Goal: Task Accomplishment & Management: Use online tool/utility

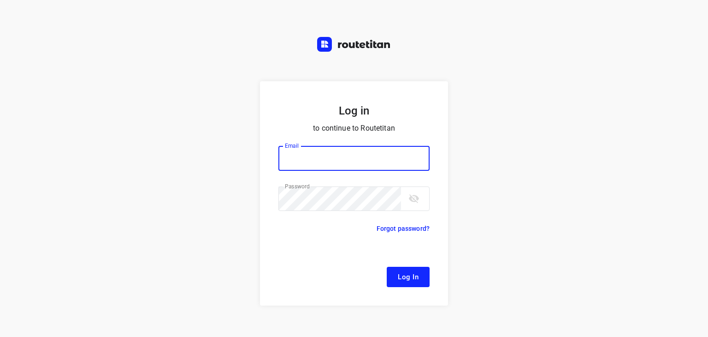
type input "[EMAIL_ADDRESS][DOMAIN_NAME]"
click at [391, 274] on button "Log In" at bounding box center [408, 277] width 43 height 20
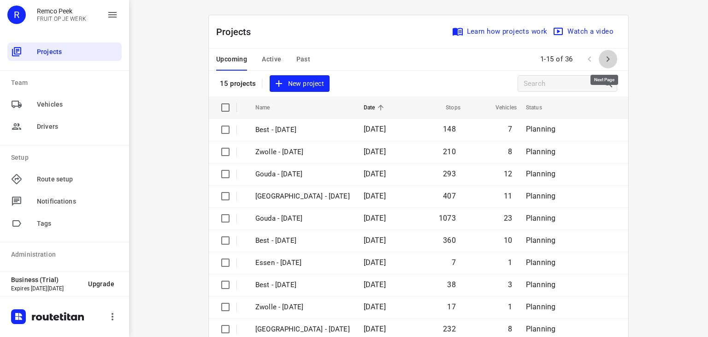
click at [604, 59] on icon "button" at bounding box center [608, 58] width 11 height 11
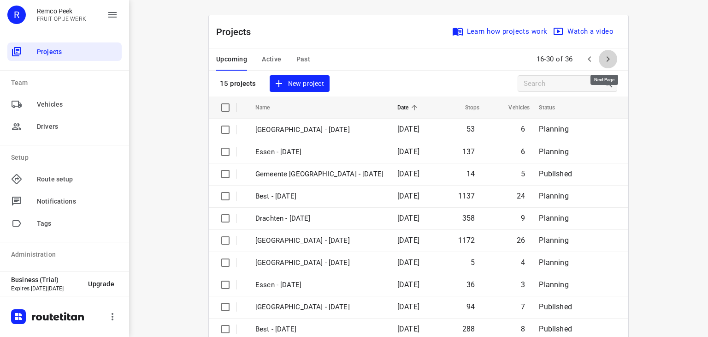
click at [609, 60] on icon "button" at bounding box center [608, 58] width 11 height 11
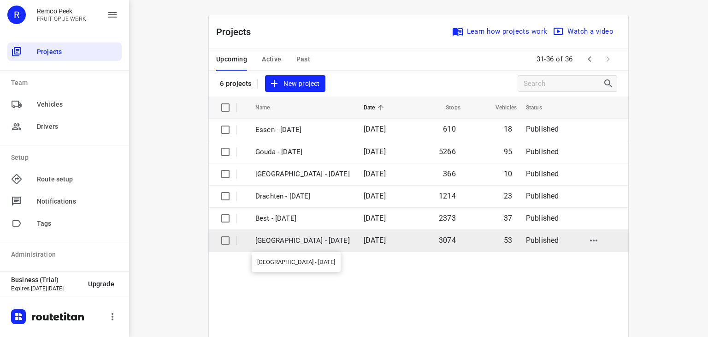
click at [277, 241] on p "[GEOGRAPHIC_DATA] - [DATE]" at bounding box center [302, 240] width 95 height 11
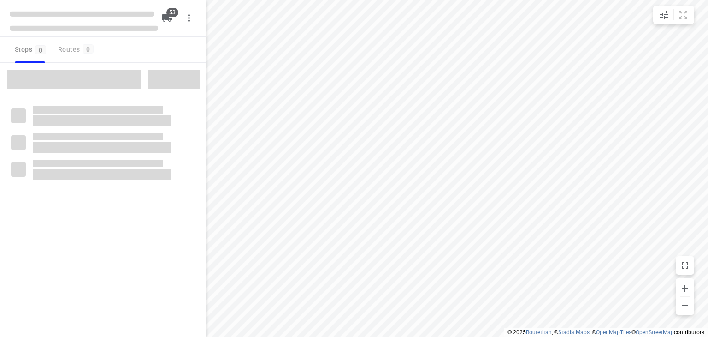
checkbox input "true"
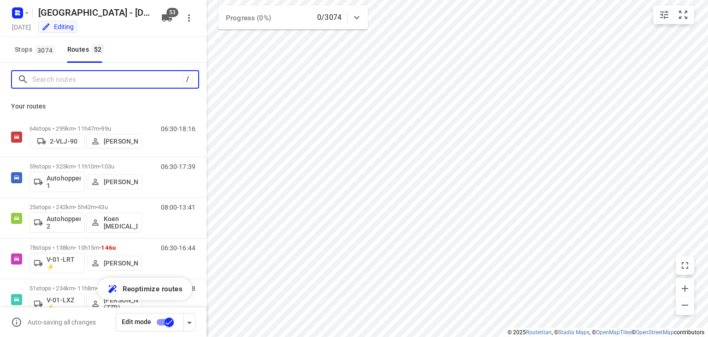
click at [118, 79] on input "Search routes" at bounding box center [107, 79] width 150 height 14
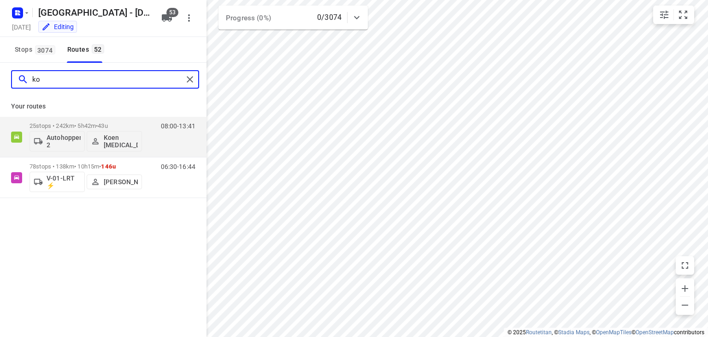
type input "k"
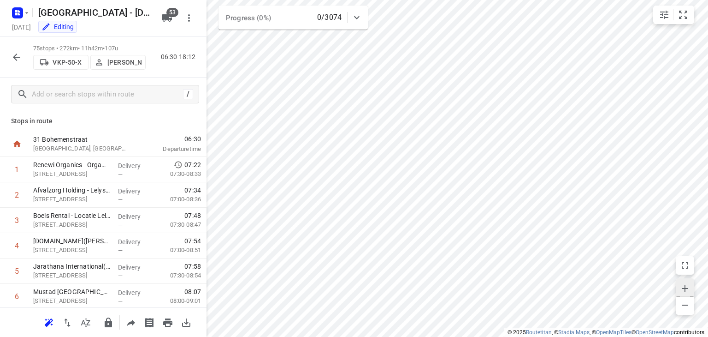
click at [686, 288] on icon "button" at bounding box center [685, 288] width 6 height 6
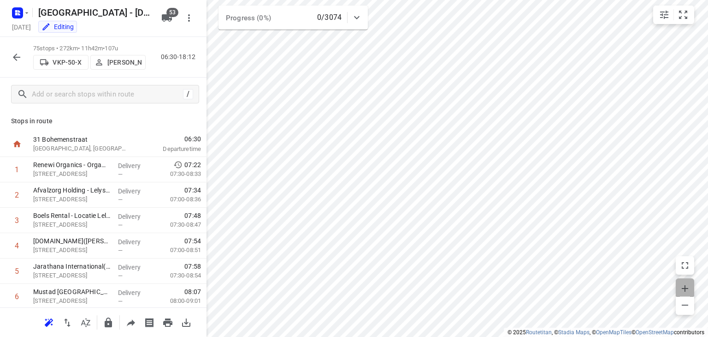
click at [686, 288] on icon "button" at bounding box center [685, 288] width 6 height 6
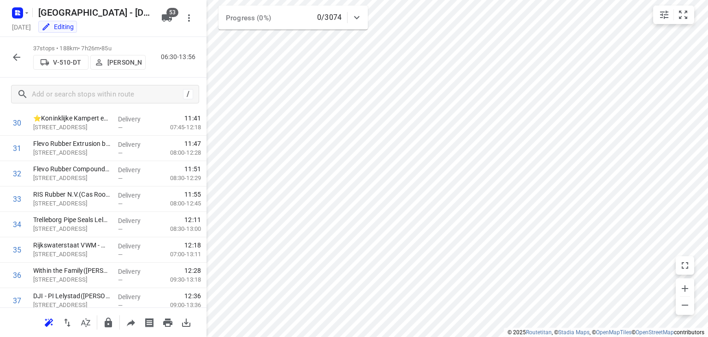
scroll to position [813, 0]
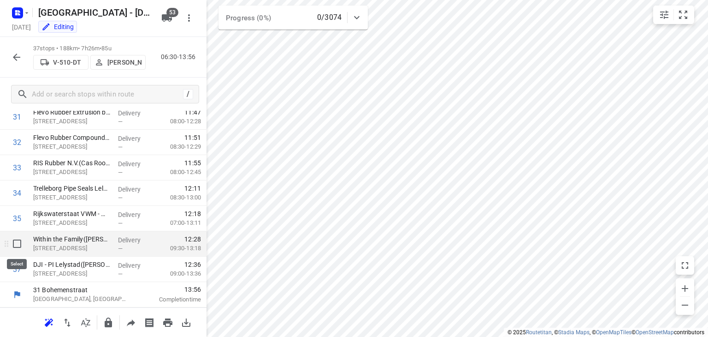
click at [18, 246] on input "checkbox" at bounding box center [17, 243] width 18 height 18
checkbox input "true"
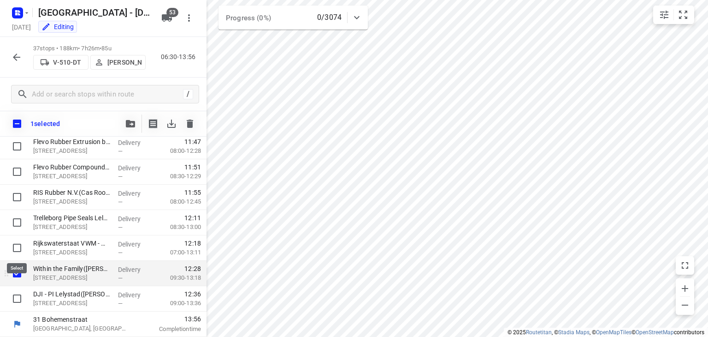
scroll to position [810, 0]
click at [20, 126] on input "checkbox" at bounding box center [16, 123] width 19 height 19
checkbox input "true"
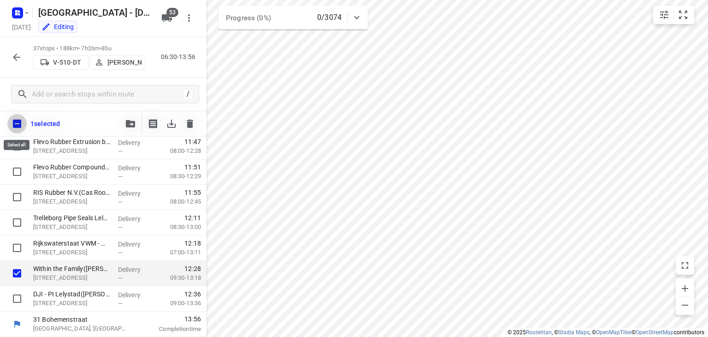
checkbox input "true"
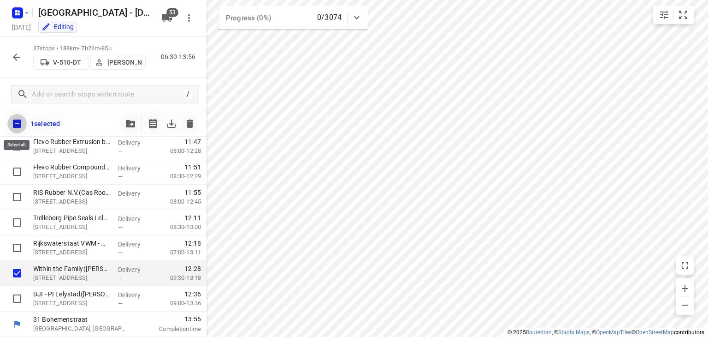
checkbox input "true"
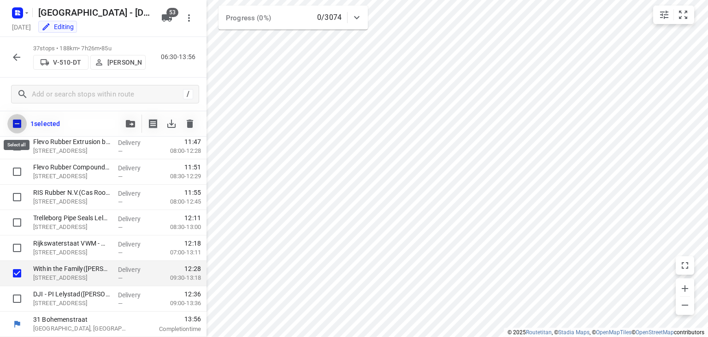
checkbox input "true"
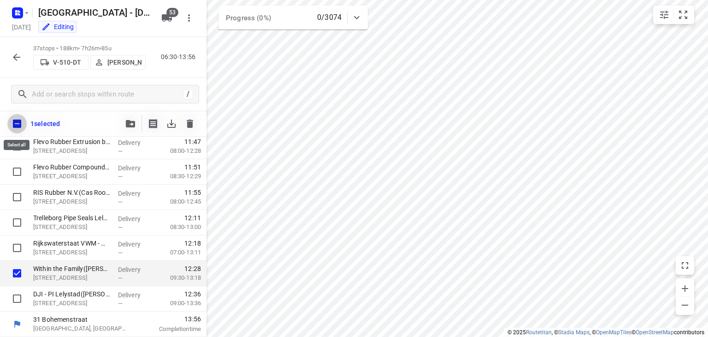
checkbox input "true"
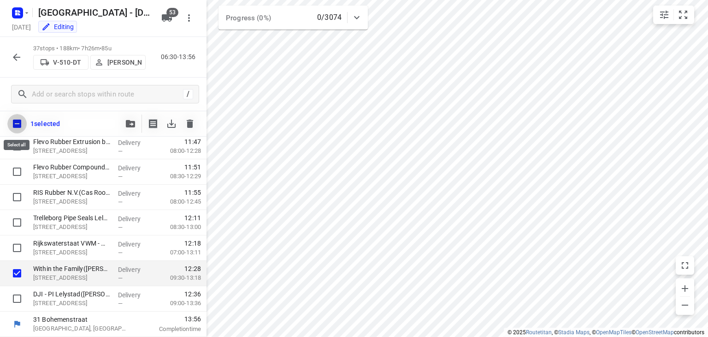
checkbox input "true"
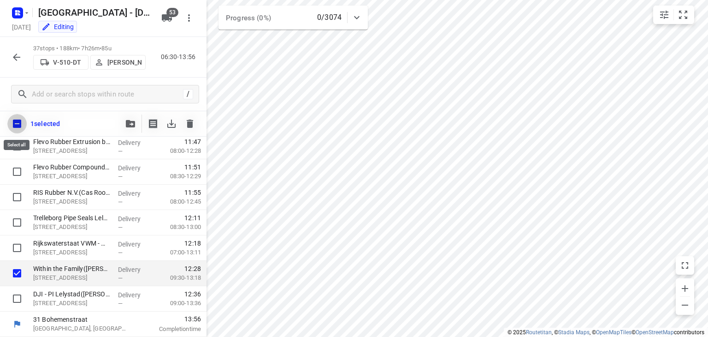
checkbox input "true"
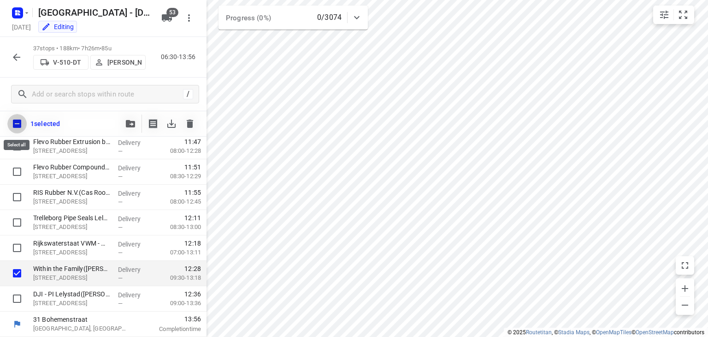
checkbox input "true"
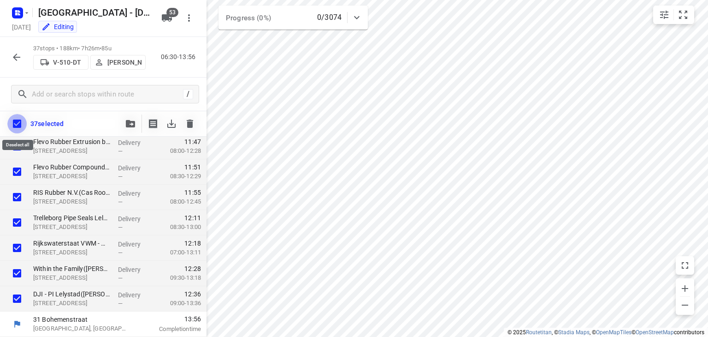
click at [20, 124] on input "checkbox" at bounding box center [16, 123] width 19 height 19
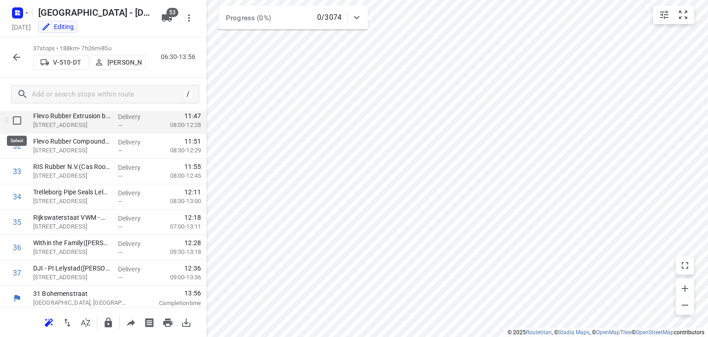
click at [18, 119] on input "checkbox" at bounding box center [17, 120] width 18 height 18
checkbox input "true"
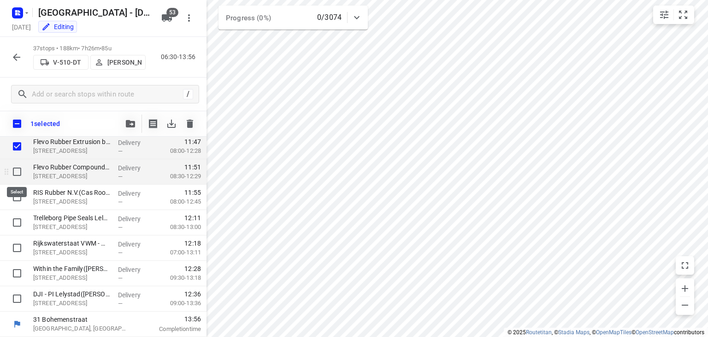
click at [18, 172] on input "checkbox" at bounding box center [17, 171] width 18 height 18
checkbox input "true"
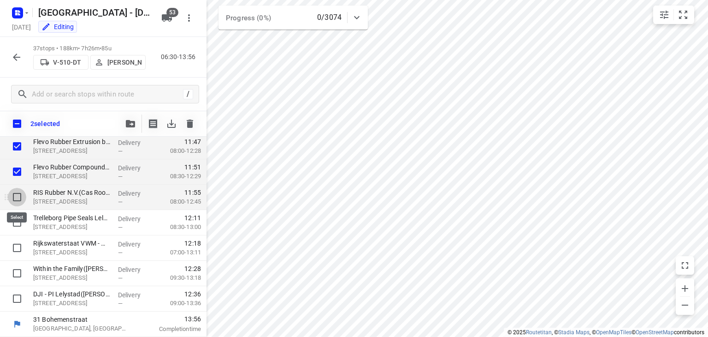
click at [18, 195] on input "checkbox" at bounding box center [17, 197] width 18 height 18
checkbox input "true"
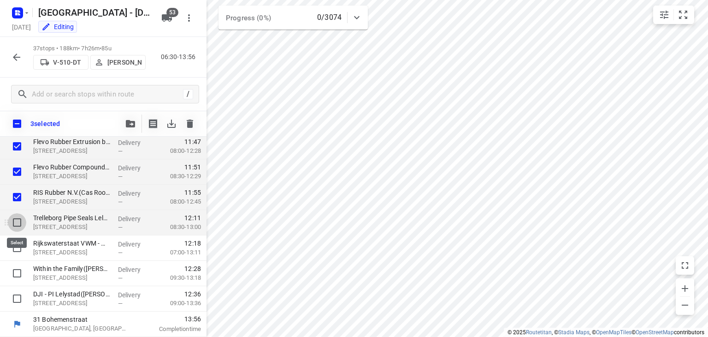
click at [17, 226] on input "checkbox" at bounding box center [17, 222] width 18 height 18
checkbox input "true"
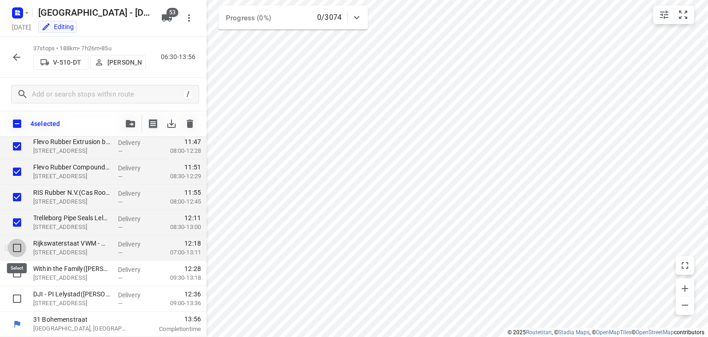
click at [19, 251] on input "checkbox" at bounding box center [17, 247] width 18 height 18
checkbox input "true"
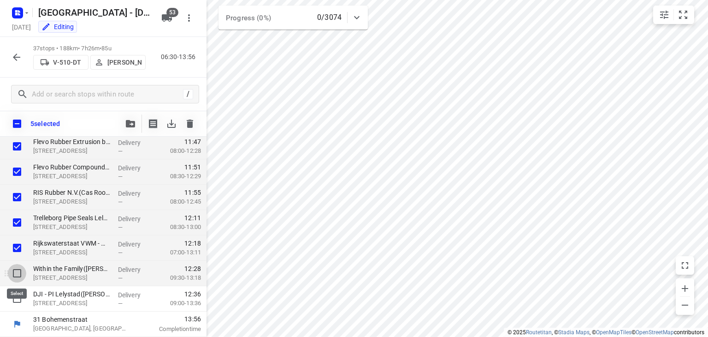
click at [19, 268] on input "checkbox" at bounding box center [17, 273] width 18 height 18
checkbox input "true"
click at [136, 124] on span "button" at bounding box center [130, 123] width 11 height 7
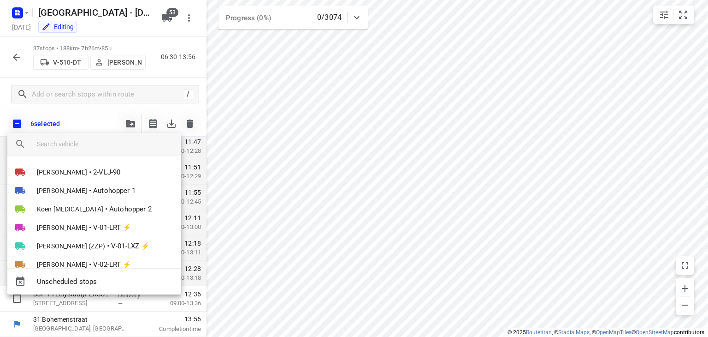
click at [113, 146] on input "search vehicle" at bounding box center [105, 144] width 137 height 14
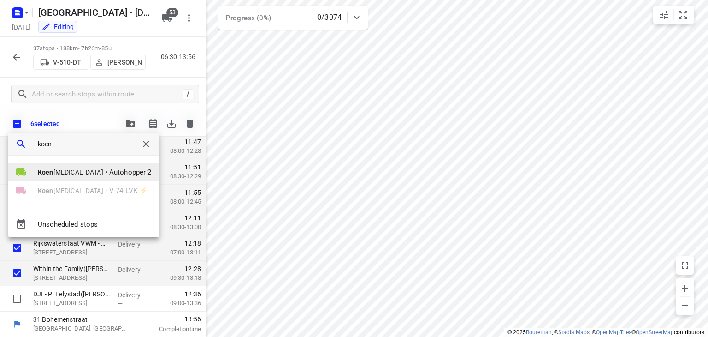
type input "koen"
click at [109, 172] on span "Autohopper 2" at bounding box center [130, 172] width 42 height 11
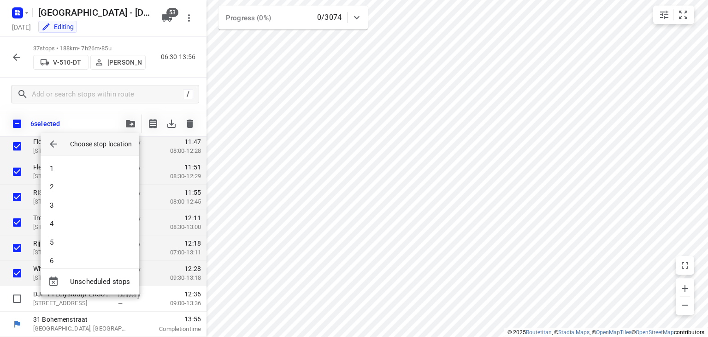
drag, startPoint x: 140, startPoint y: 171, endPoint x: 119, endPoint y: 322, distance: 152.8
click at [119, 322] on div at bounding box center [354, 168] width 708 height 337
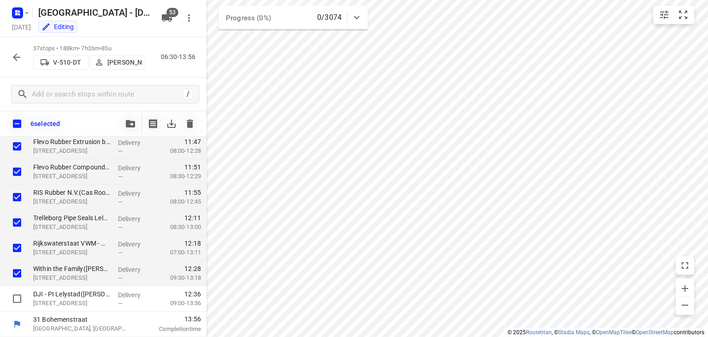
click at [130, 122] on icon "button" at bounding box center [130, 123] width 9 height 7
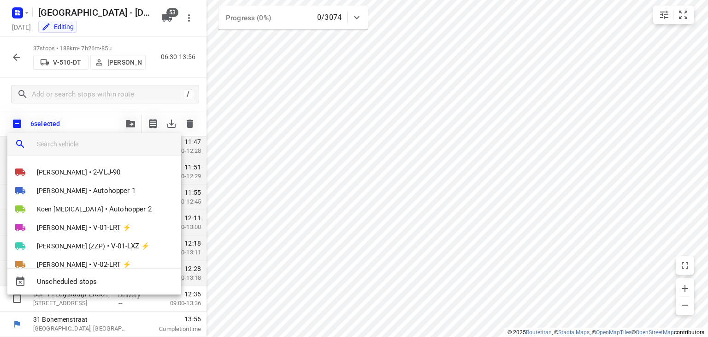
click at [119, 143] on input "search vehicle" at bounding box center [105, 144] width 137 height 14
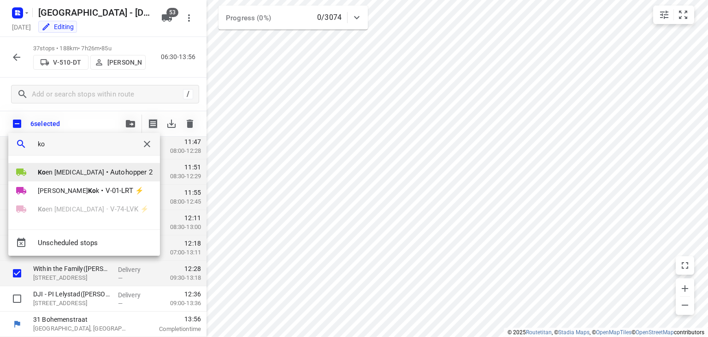
type input "ko"
click at [49, 172] on span "Ko en [MEDICAL_DATA]" at bounding box center [71, 171] width 66 height 9
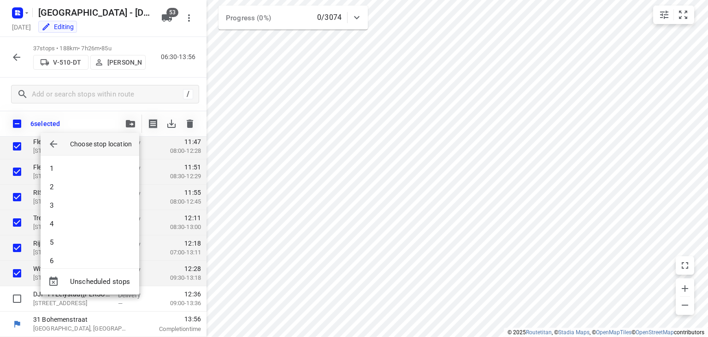
scroll to position [359, 0]
click at [101, 253] on li "25" at bounding box center [90, 252] width 99 height 18
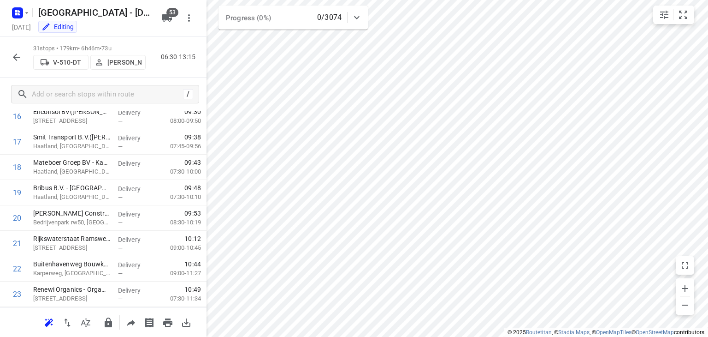
scroll to position [661, 0]
click at [15, 59] on icon "button" at bounding box center [16, 56] width 7 height 7
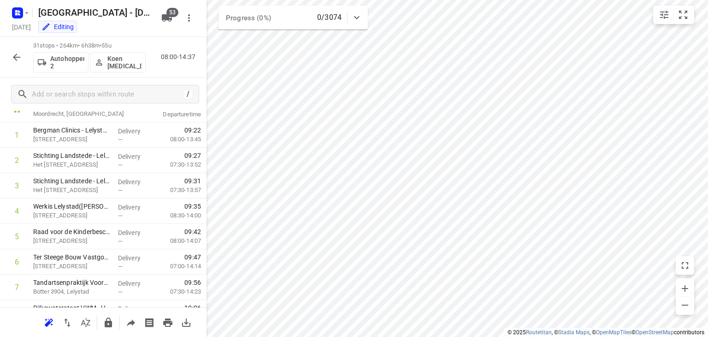
scroll to position [0, 0]
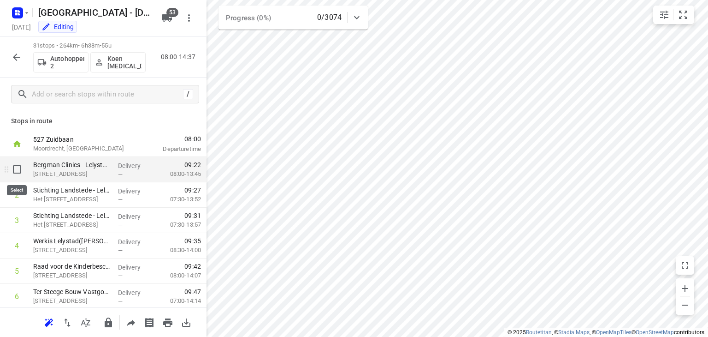
click at [22, 172] on input "checkbox" at bounding box center [17, 169] width 18 height 18
checkbox input "true"
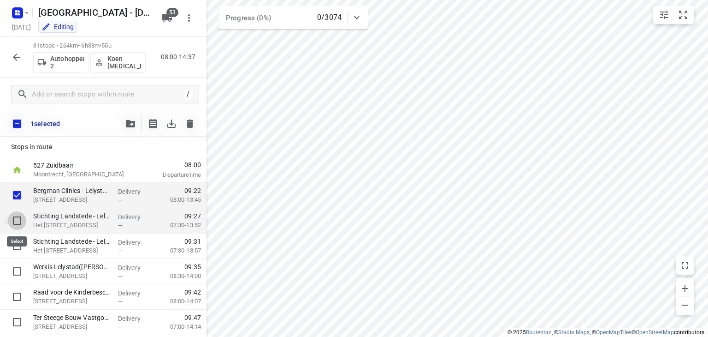
click at [14, 218] on input "checkbox" at bounding box center [17, 220] width 18 height 18
checkbox input "true"
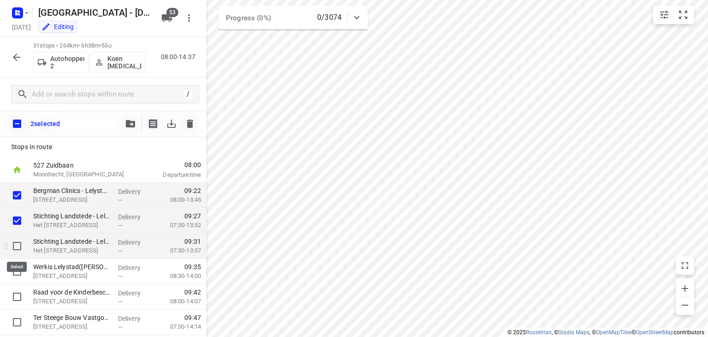
click at [18, 246] on input "checkbox" at bounding box center [17, 246] width 18 height 18
checkbox input "true"
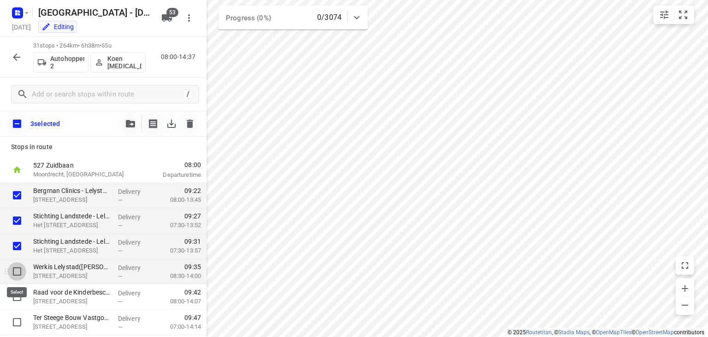
click at [19, 274] on input "checkbox" at bounding box center [17, 271] width 18 height 18
checkbox input "true"
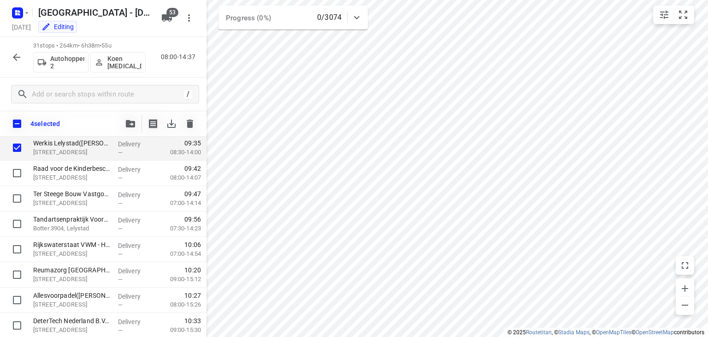
scroll to position [122, 0]
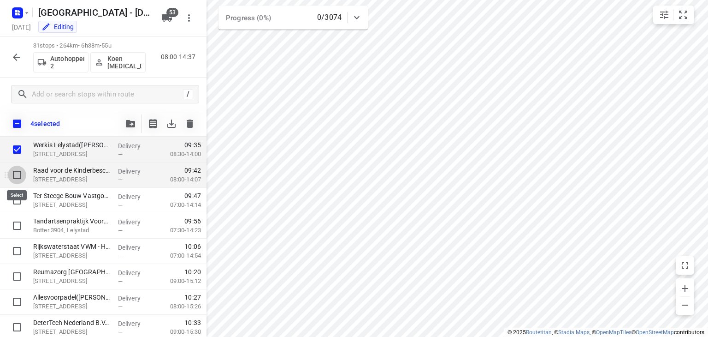
click at [19, 177] on input "checkbox" at bounding box center [17, 175] width 18 height 18
checkbox input "true"
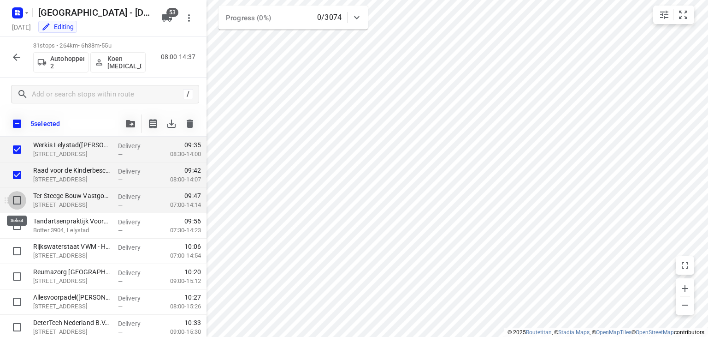
click at [18, 205] on input "checkbox" at bounding box center [17, 200] width 18 height 18
checkbox input "true"
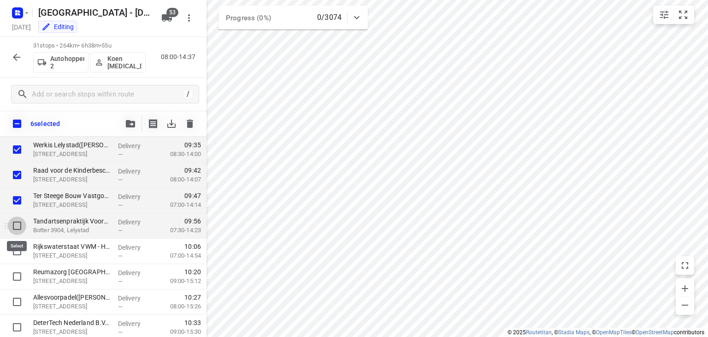
click at [18, 225] on input "checkbox" at bounding box center [17, 225] width 18 height 18
checkbox input "true"
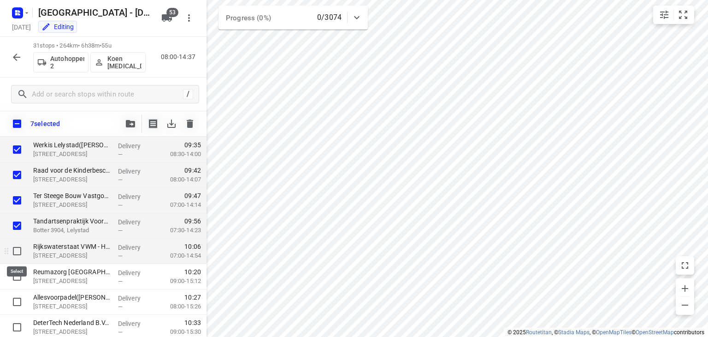
click at [18, 251] on input "checkbox" at bounding box center [17, 251] width 18 height 18
checkbox input "true"
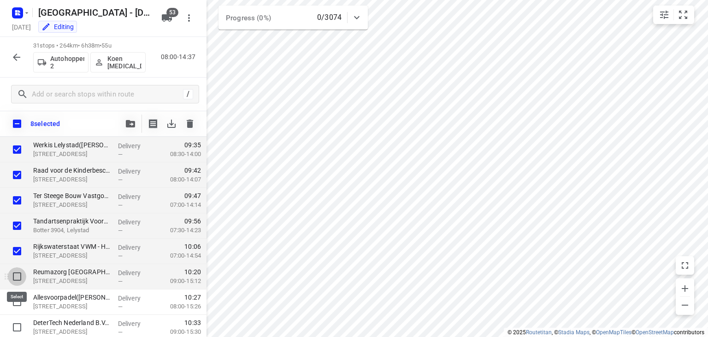
click at [22, 277] on input "checkbox" at bounding box center [17, 276] width 18 height 18
checkbox input "true"
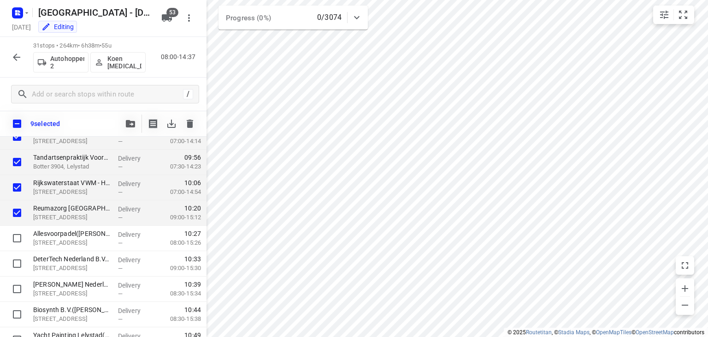
scroll to position [203, 0]
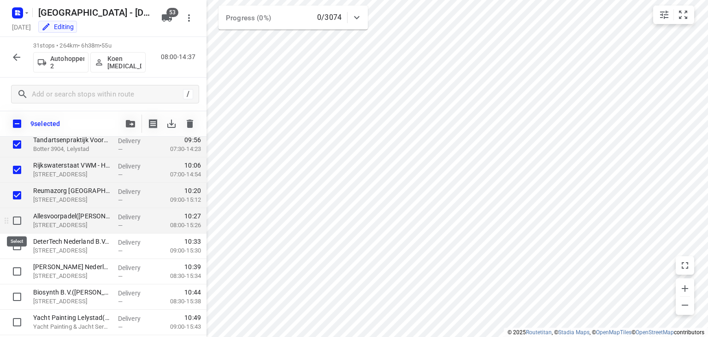
click at [18, 220] on input "checkbox" at bounding box center [17, 220] width 18 height 18
checkbox input "true"
click at [130, 127] on button "button" at bounding box center [130, 123] width 18 height 18
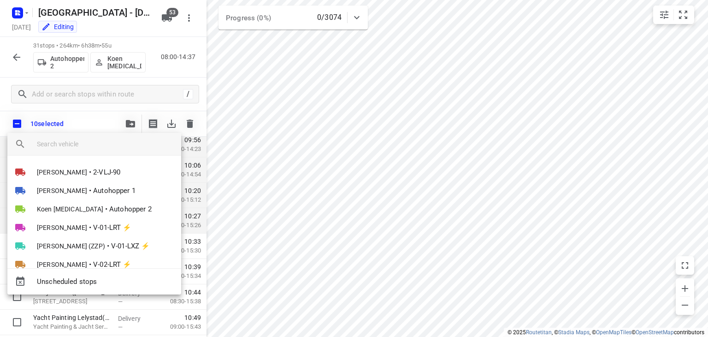
click at [120, 135] on div at bounding box center [109, 144] width 144 height 22
click at [123, 144] on input "search vehicle" at bounding box center [105, 144] width 137 height 14
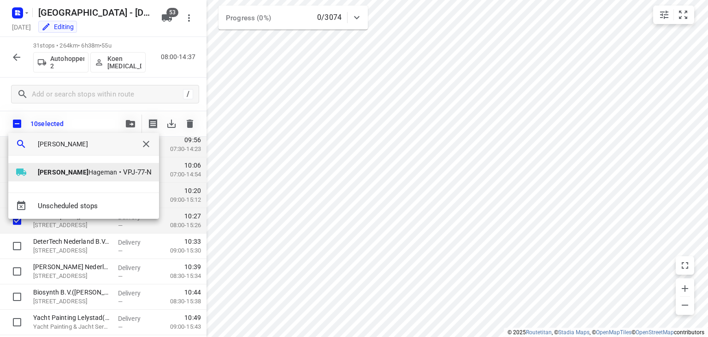
type input "[PERSON_NAME]"
click at [123, 174] on span "VPJ-77-N" at bounding box center [137, 172] width 29 height 11
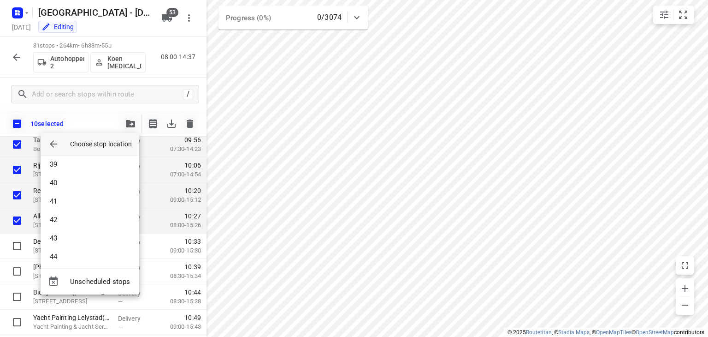
scroll to position [931, 0]
click at [83, 251] on li "56" at bounding box center [90, 252] width 99 height 18
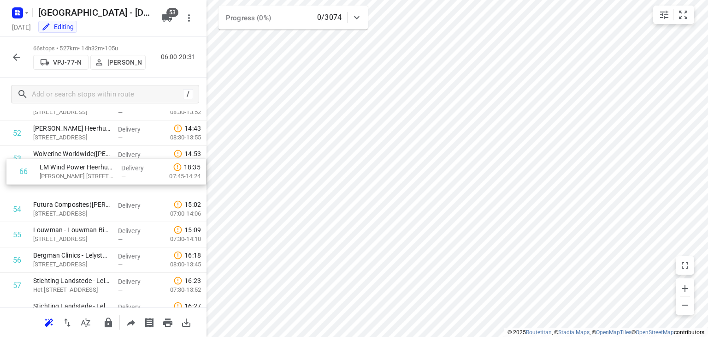
scroll to position [1330, 0]
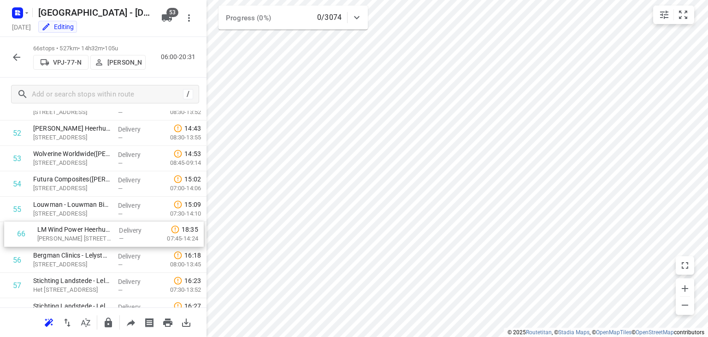
drag, startPoint x: 119, startPoint y: 273, endPoint x: 122, endPoint y: 234, distance: 38.8
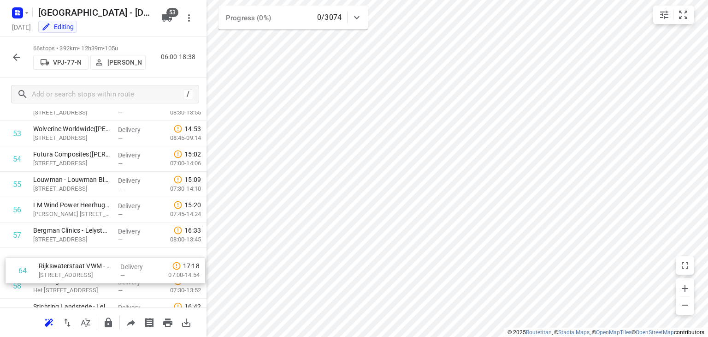
scroll to position [1363, 0]
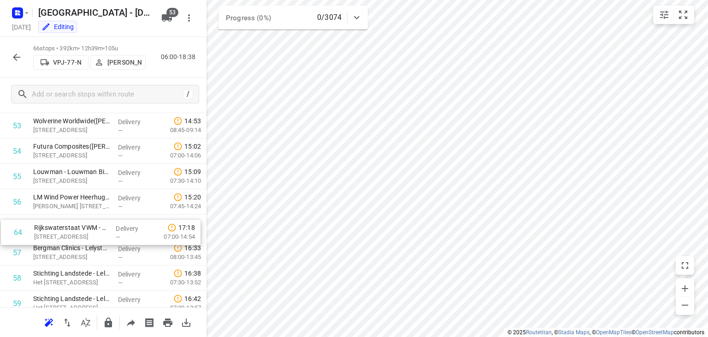
drag, startPoint x: 85, startPoint y: 271, endPoint x: 89, endPoint y: 215, distance: 55.9
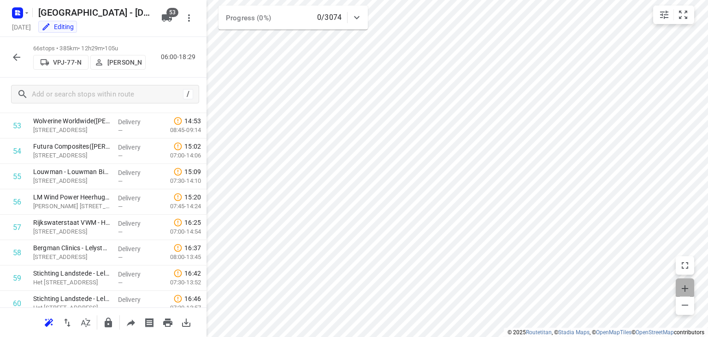
click at [681, 286] on icon "button" at bounding box center [685, 288] width 11 height 11
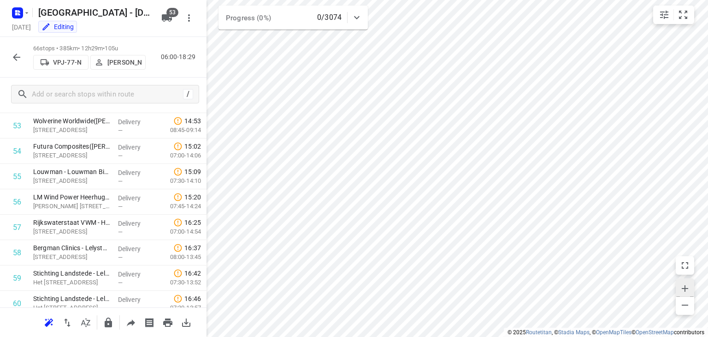
click at [681, 286] on icon "button" at bounding box center [685, 288] width 11 height 11
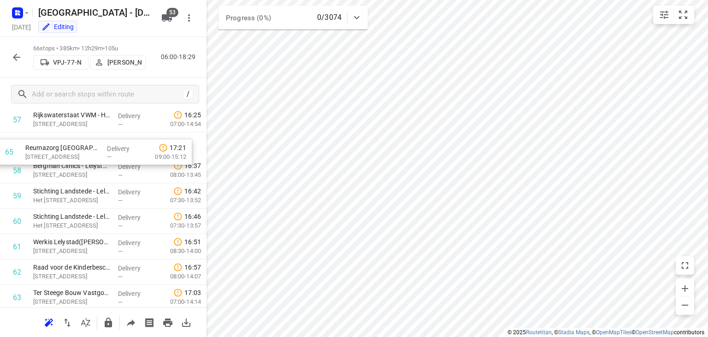
scroll to position [1462, 0]
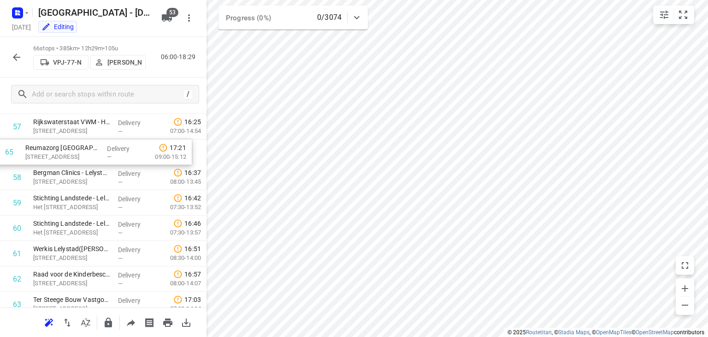
drag, startPoint x: 106, startPoint y: 292, endPoint x: 98, endPoint y: 148, distance: 144.6
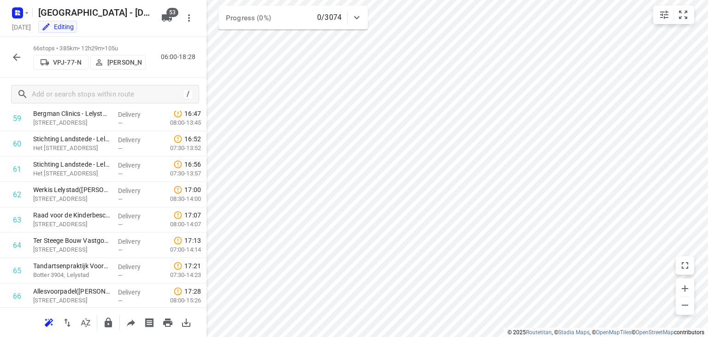
scroll to position [1533, 0]
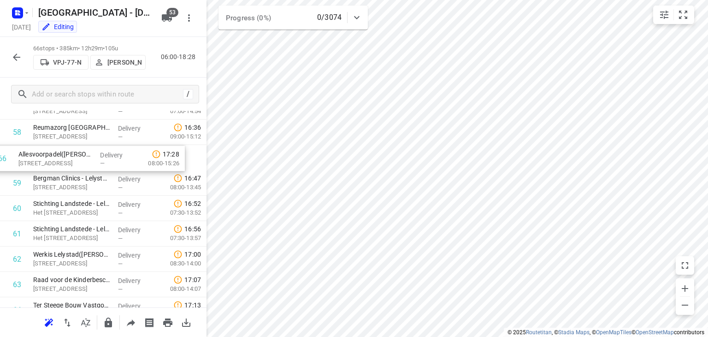
drag, startPoint x: 107, startPoint y: 291, endPoint x: 92, endPoint y: 160, distance: 131.8
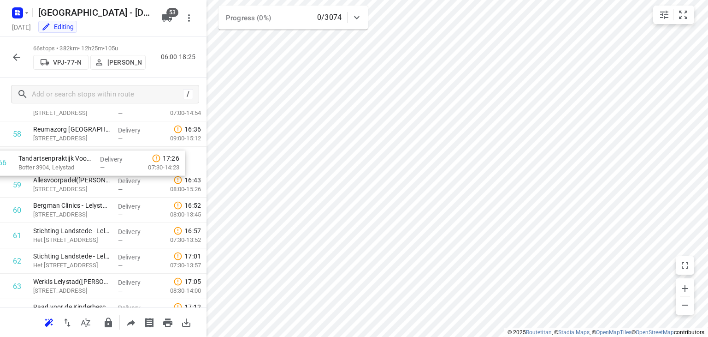
scroll to position [1480, 0]
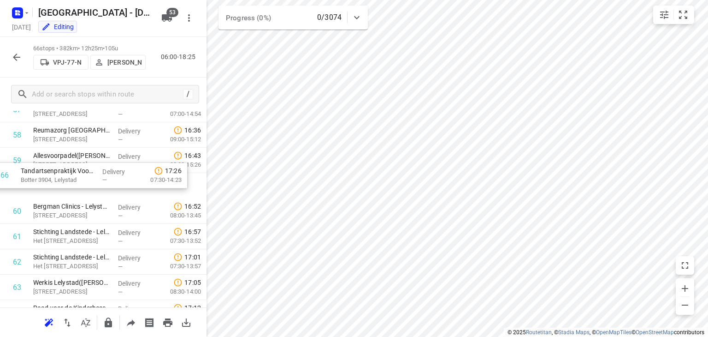
drag, startPoint x: 113, startPoint y: 275, endPoint x: 98, endPoint y: 173, distance: 103.0
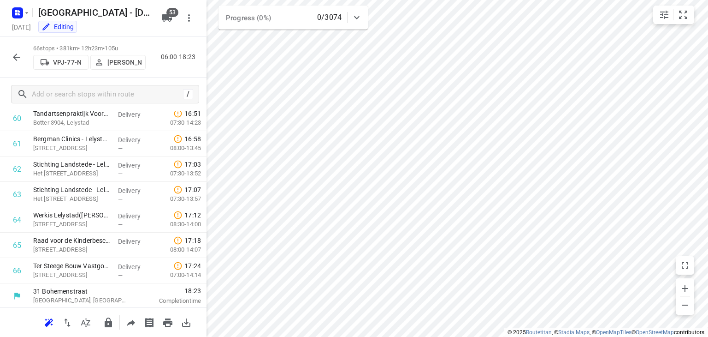
scroll to position [1549, 0]
click at [20, 53] on icon "button" at bounding box center [16, 57] width 11 height 11
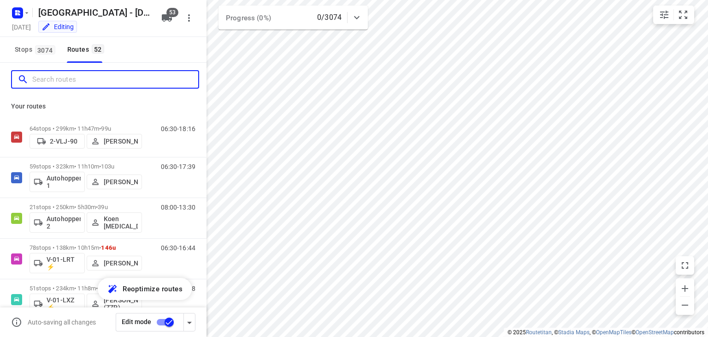
click at [60, 73] on input "Search routes" at bounding box center [115, 79] width 166 height 14
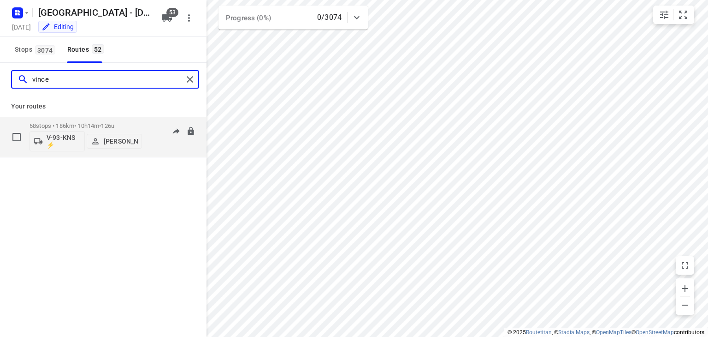
type input "vince"
click at [158, 151] on div "06:30-16:43" at bounding box center [172, 139] width 46 height 34
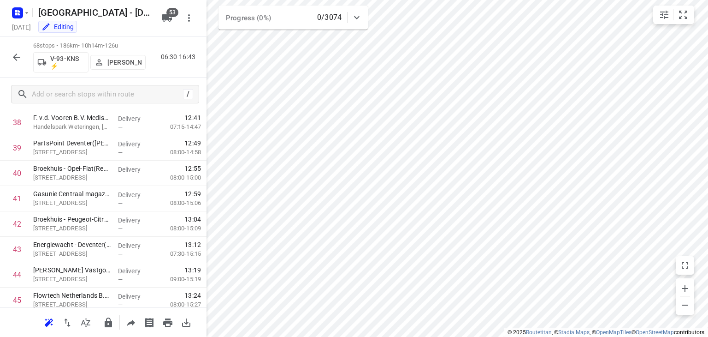
scroll to position [1600, 0]
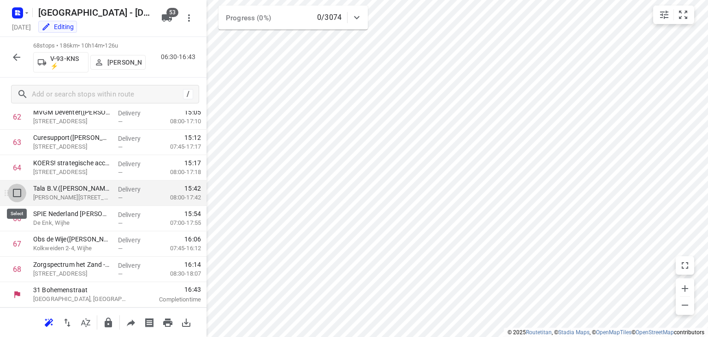
click at [12, 193] on input "checkbox" at bounding box center [17, 193] width 18 height 18
checkbox input "true"
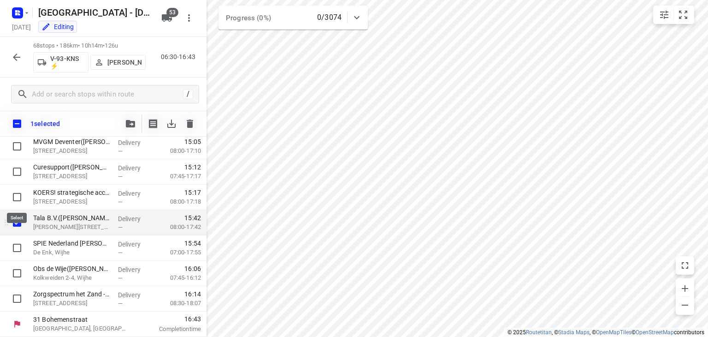
scroll to position [1596, 0]
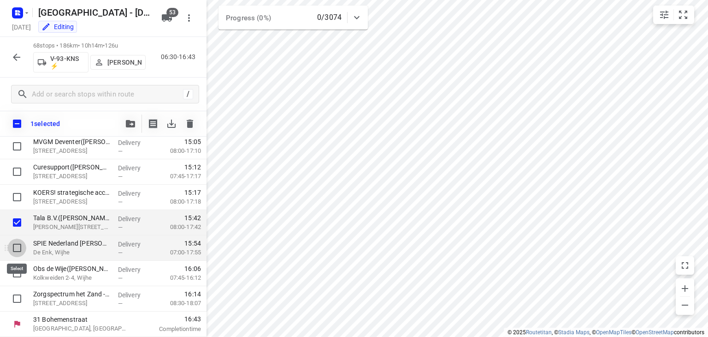
click at [20, 249] on input "checkbox" at bounding box center [17, 247] width 18 height 18
checkbox input "true"
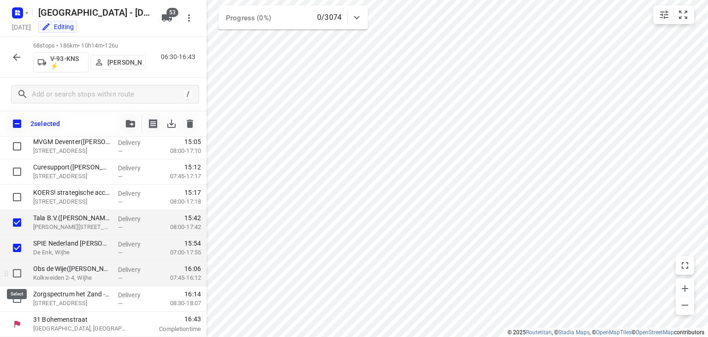
click at [20, 274] on input "checkbox" at bounding box center [17, 273] width 18 height 18
checkbox input "true"
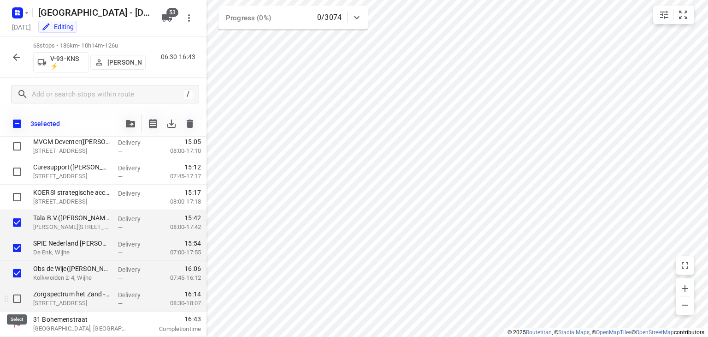
click at [20, 296] on input "checkbox" at bounding box center [17, 298] width 18 height 18
checkbox input "true"
click at [132, 126] on icon "button" at bounding box center [130, 123] width 9 height 7
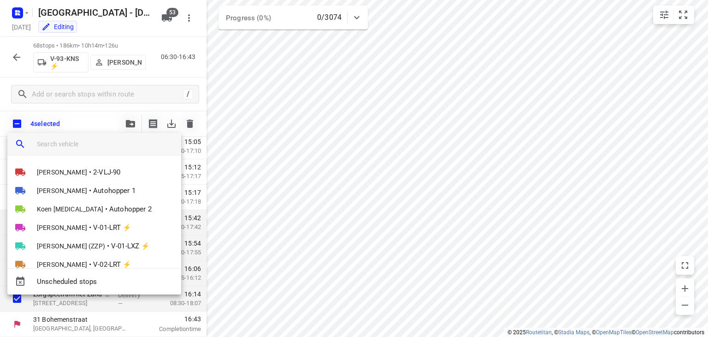
click at [124, 140] on input "search vehicle" at bounding box center [105, 144] width 137 height 14
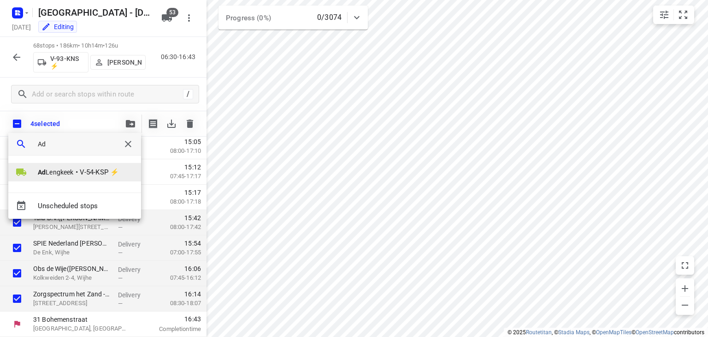
type input "Ad"
click at [100, 170] on span "V-54-KSP ⚡" at bounding box center [99, 172] width 39 height 11
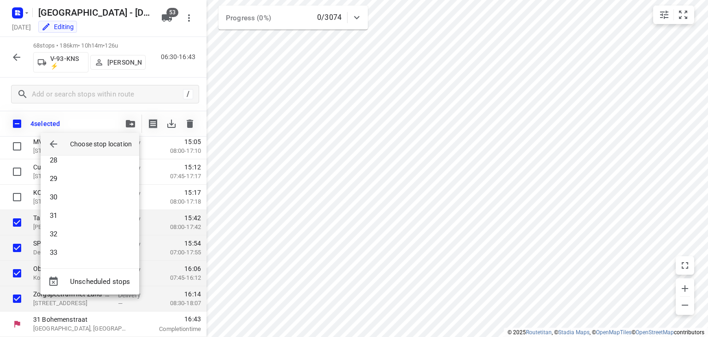
scroll to position [949, 0]
click at [92, 258] on li "57" at bounding box center [90, 252] width 99 height 18
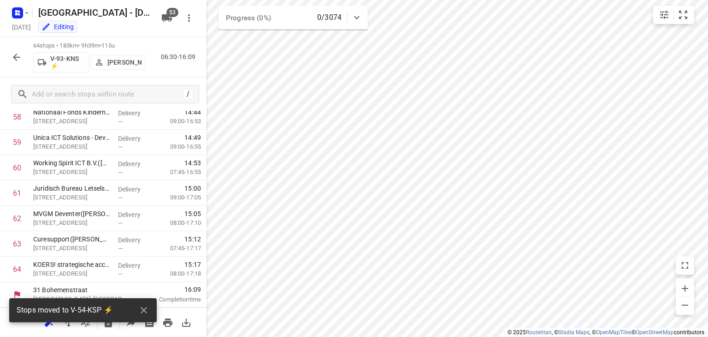
scroll to position [1498, 0]
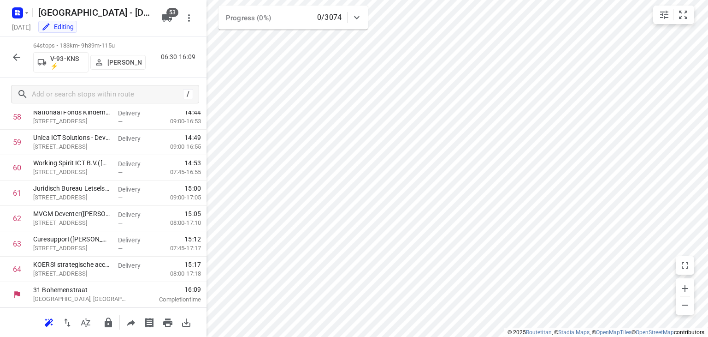
click at [15, 59] on icon "button" at bounding box center [16, 56] width 7 height 7
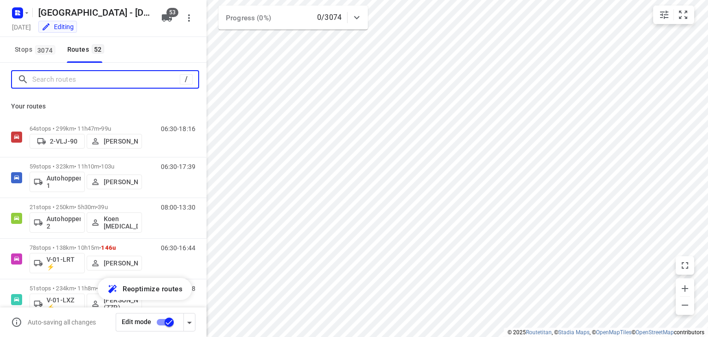
click at [63, 83] on input "Search routes" at bounding box center [106, 79] width 148 height 14
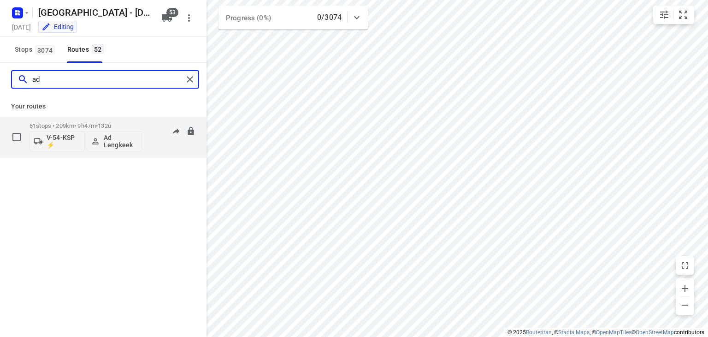
type input "ad"
click at [164, 143] on div "06:30-16:17" at bounding box center [172, 139] width 46 height 34
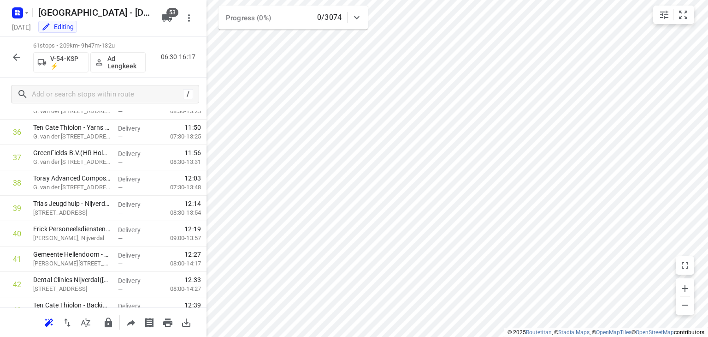
scroll to position [1422, 0]
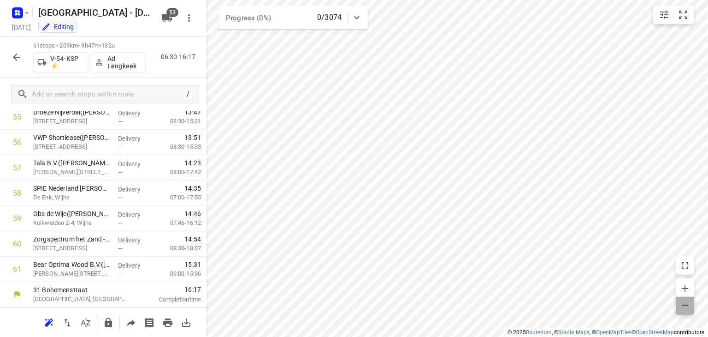
click at [685, 308] on icon "button" at bounding box center [685, 304] width 11 height 11
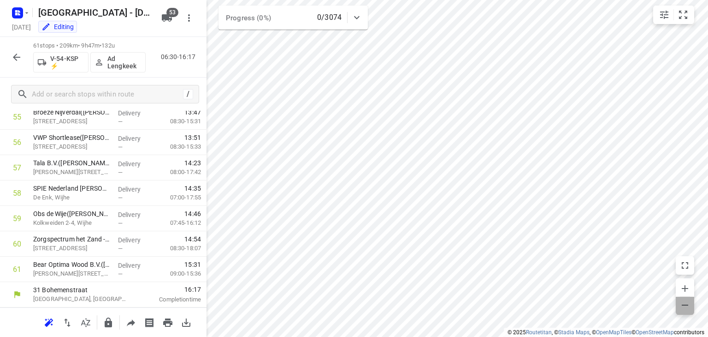
click at [685, 308] on icon "button" at bounding box center [685, 304] width 11 height 11
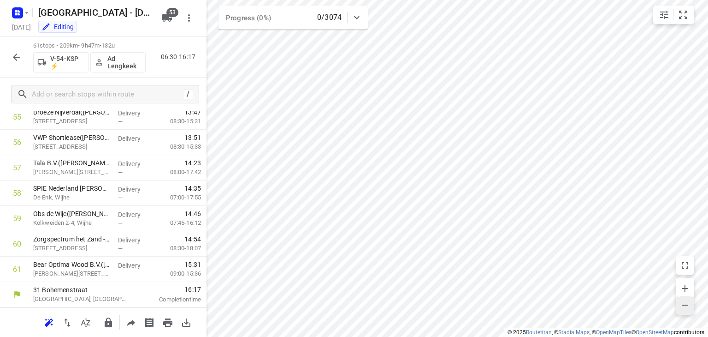
click at [685, 308] on icon "button" at bounding box center [685, 304] width 11 height 11
click at [313, 209] on div at bounding box center [354, 168] width 708 height 337
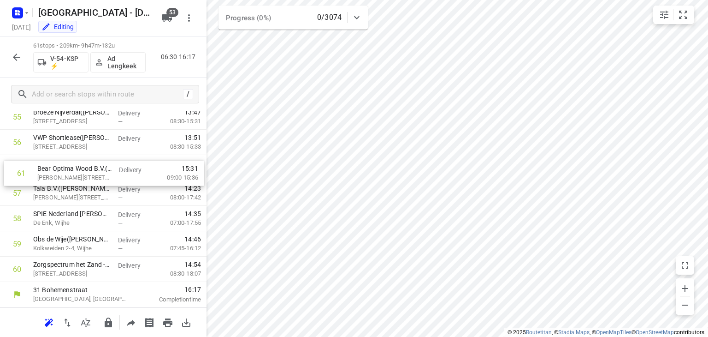
drag, startPoint x: 66, startPoint y: 269, endPoint x: 70, endPoint y: 172, distance: 97.8
click at [19, 57] on icon "button" at bounding box center [16, 56] width 7 height 7
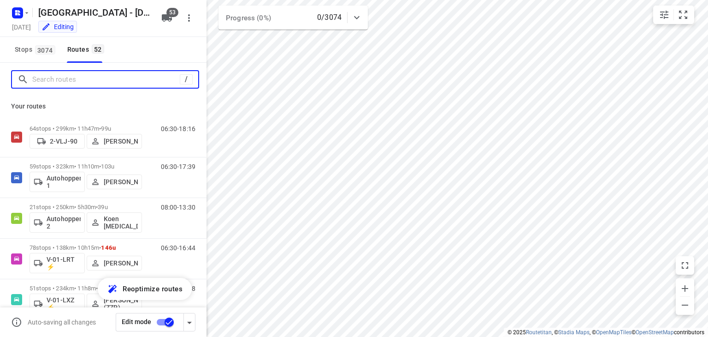
click at [65, 77] on input "Search routes" at bounding box center [106, 79] width 148 height 14
click at [96, 82] on input "Search routes" at bounding box center [115, 79] width 166 height 14
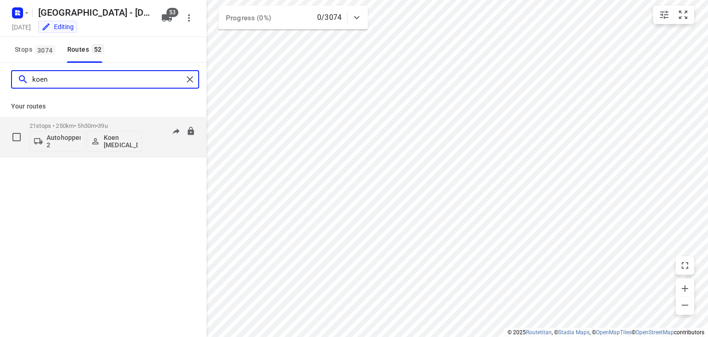
type input "koen"
click at [151, 139] on div "08:00-13:30" at bounding box center [172, 139] width 46 height 34
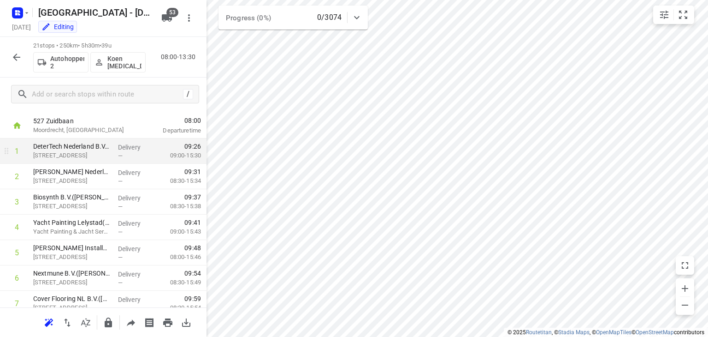
scroll to position [20, 0]
click at [17, 149] on input "checkbox" at bounding box center [17, 149] width 18 height 18
checkbox input "true"
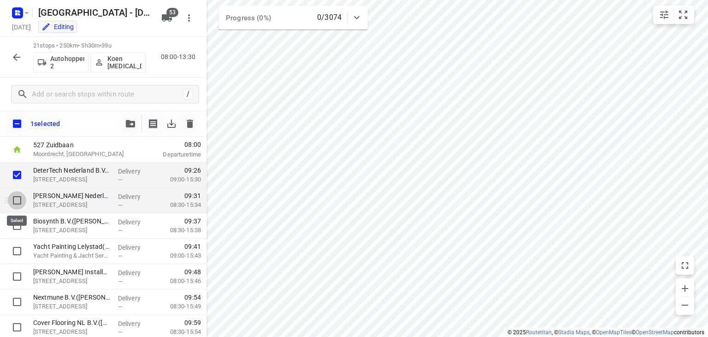
click at [18, 202] on input "checkbox" at bounding box center [17, 200] width 18 height 18
checkbox input "true"
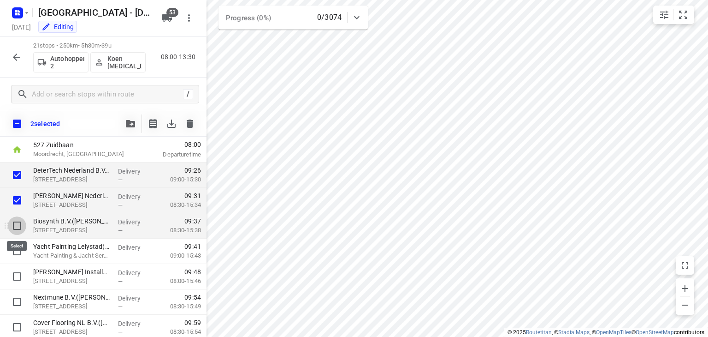
click at [20, 225] on input "checkbox" at bounding box center [17, 225] width 18 height 18
checkbox input "true"
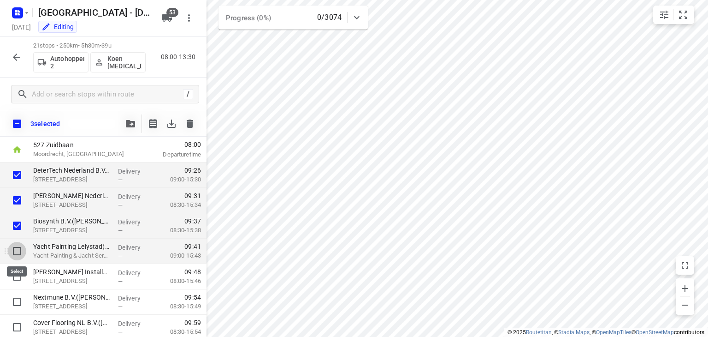
click at [20, 254] on input "checkbox" at bounding box center [17, 251] width 18 height 18
checkbox input "true"
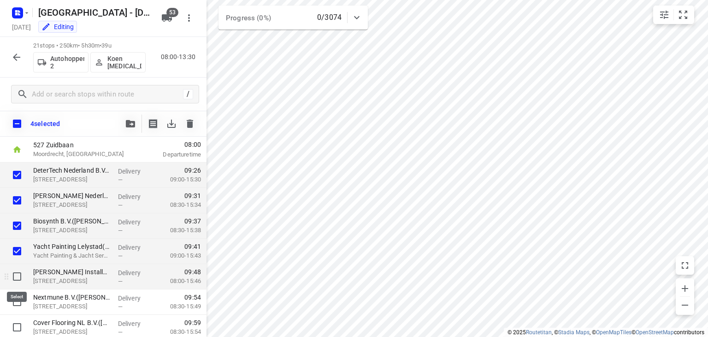
click at [19, 279] on input "checkbox" at bounding box center [17, 276] width 18 height 18
checkbox input "true"
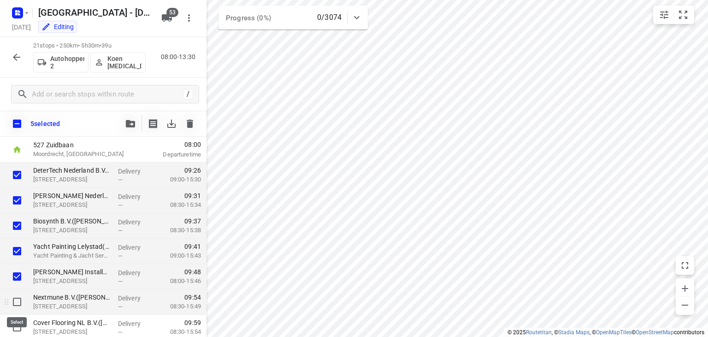
click at [17, 307] on input "checkbox" at bounding box center [17, 301] width 18 height 18
checkbox input "true"
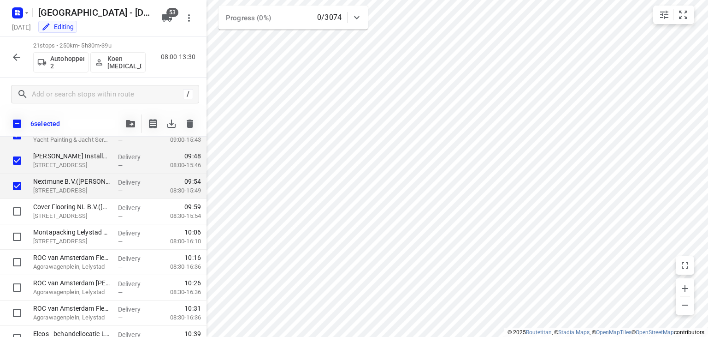
scroll to position [142, 0]
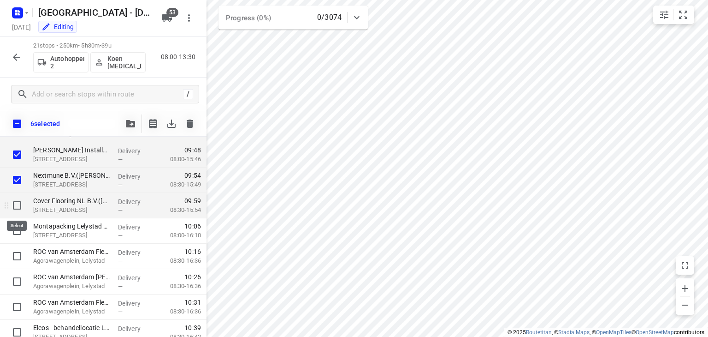
click at [20, 208] on input "checkbox" at bounding box center [17, 205] width 18 height 18
checkbox input "true"
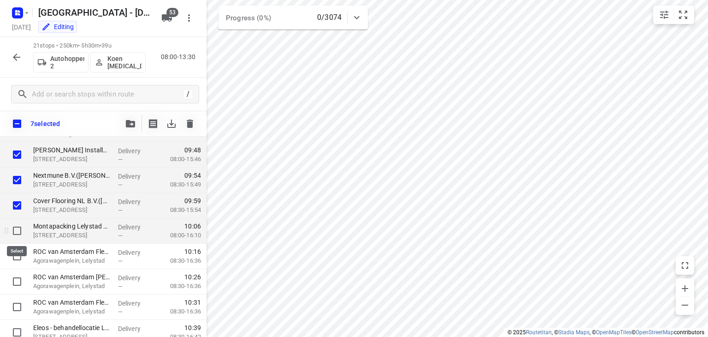
click at [18, 230] on input "checkbox" at bounding box center [17, 230] width 18 height 18
checkbox input "true"
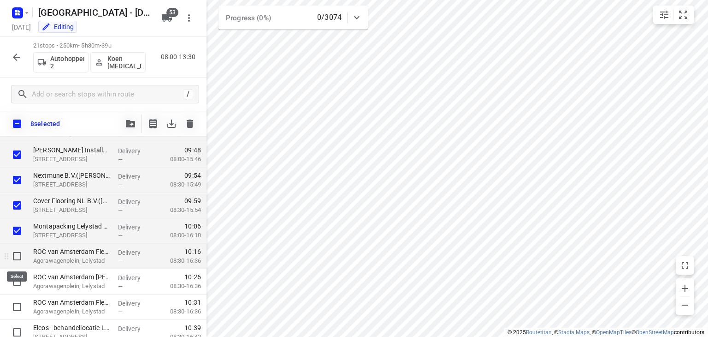
click at [20, 261] on input "checkbox" at bounding box center [17, 256] width 18 height 18
checkbox input "true"
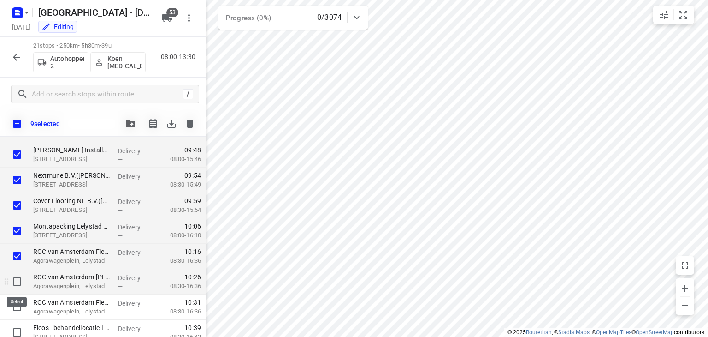
click at [20, 276] on input "checkbox" at bounding box center [17, 281] width 18 height 18
checkbox input "true"
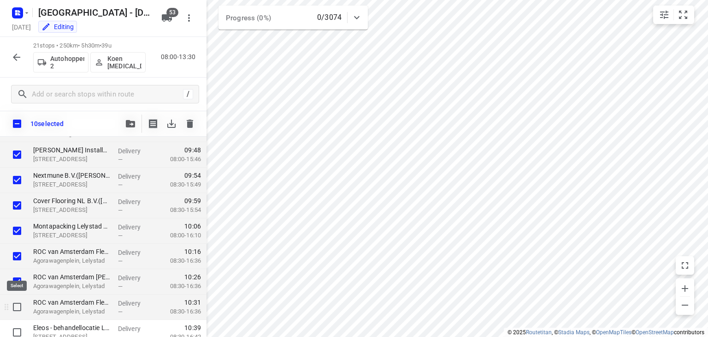
click at [18, 308] on input "checkbox" at bounding box center [17, 306] width 18 height 18
checkbox input "true"
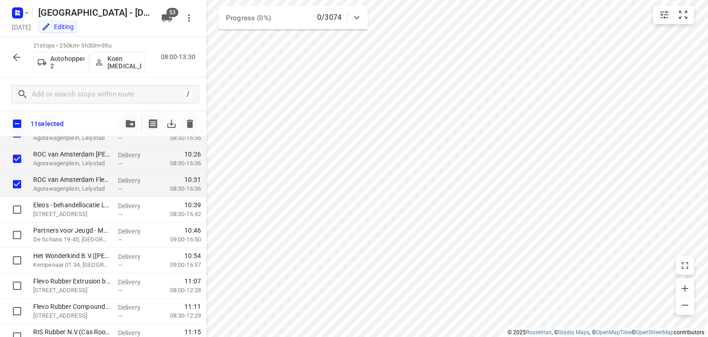
scroll to position [256, 0]
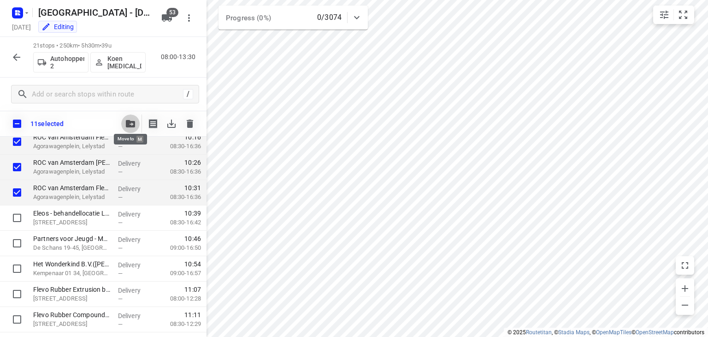
click at [130, 125] on icon "button" at bounding box center [130, 123] width 9 height 7
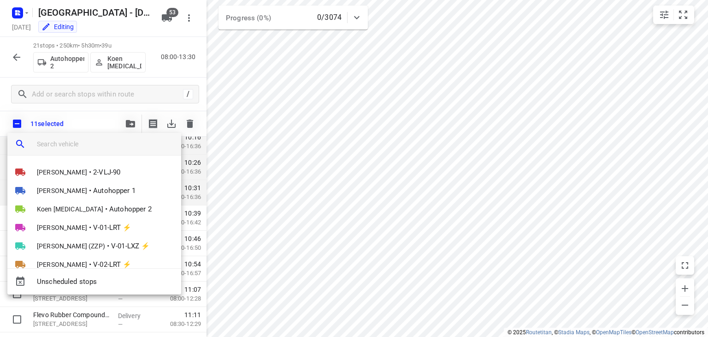
click at [135, 146] on input "search vehicle" at bounding box center [105, 144] width 137 height 14
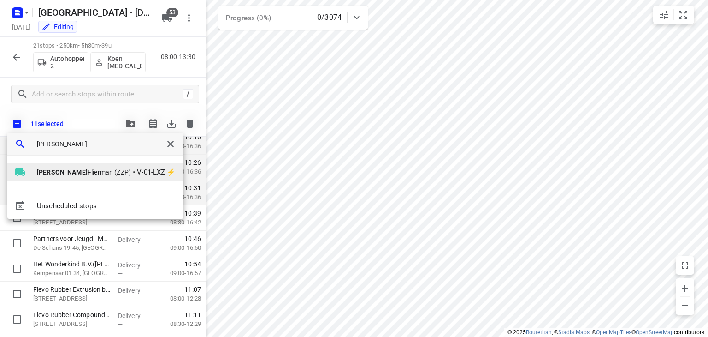
type input "[PERSON_NAME]"
click at [137, 171] on span "V-01-LXZ ⚡" at bounding box center [156, 172] width 39 height 11
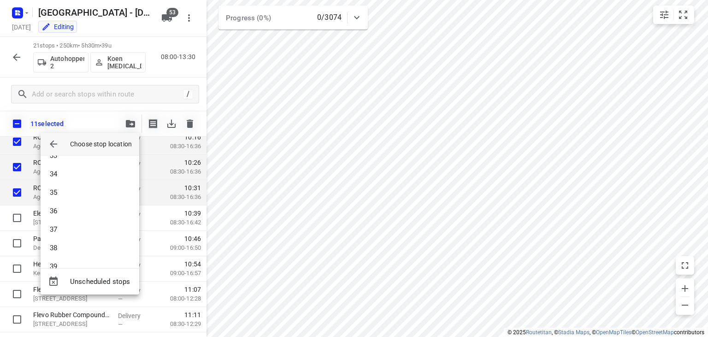
scroll to position [839, 0]
click at [110, 249] on li "51" at bounding box center [90, 252] width 99 height 18
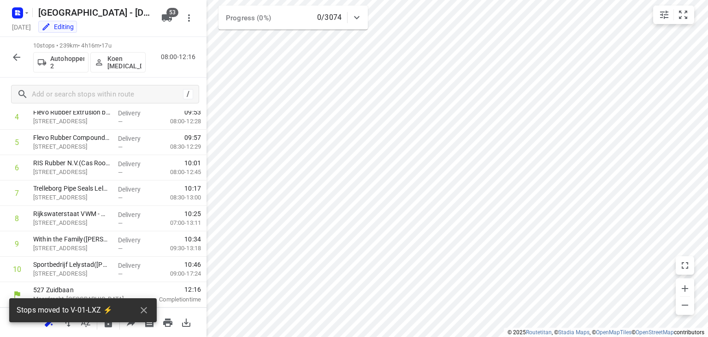
scroll to position [129, 0]
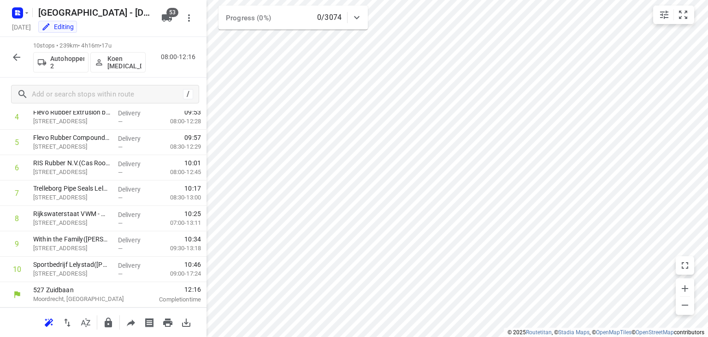
click at [21, 59] on icon "button" at bounding box center [16, 57] width 11 height 11
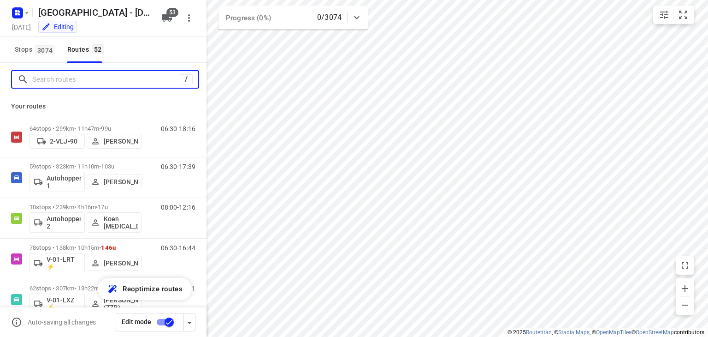
click at [66, 83] on input "Search routes" at bounding box center [106, 79] width 148 height 14
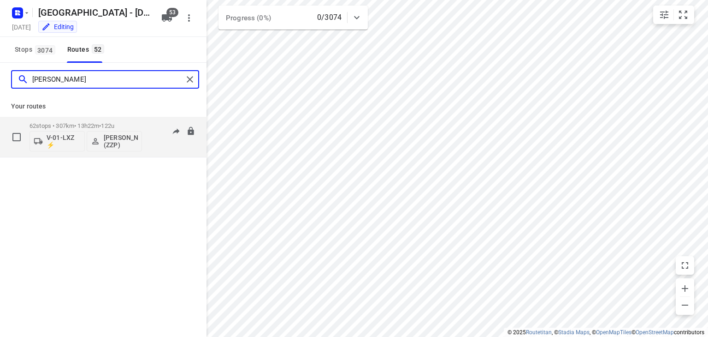
type input "[PERSON_NAME]"
click at [166, 142] on div "06:30-19:51" at bounding box center [172, 139] width 46 height 34
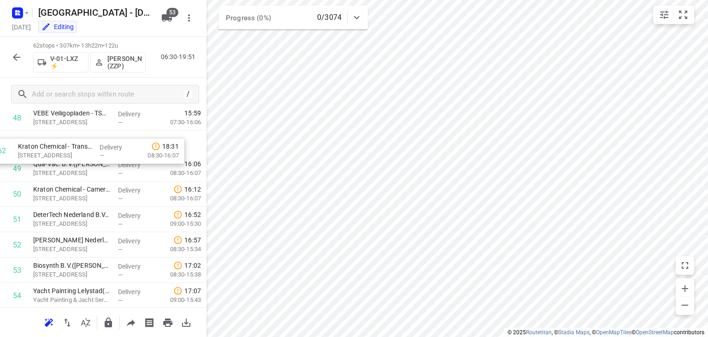
scroll to position [1237, 0]
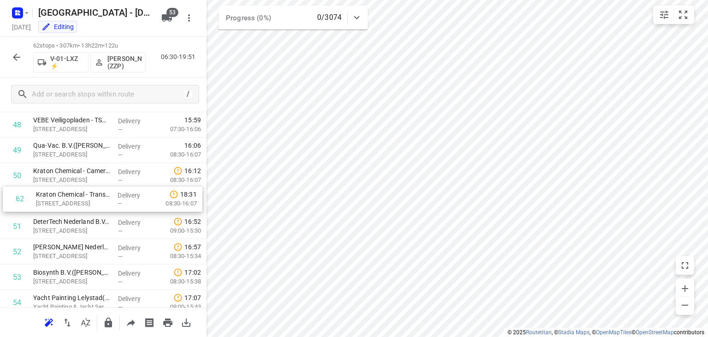
drag, startPoint x: 107, startPoint y: 273, endPoint x: 106, endPoint y: 195, distance: 78.4
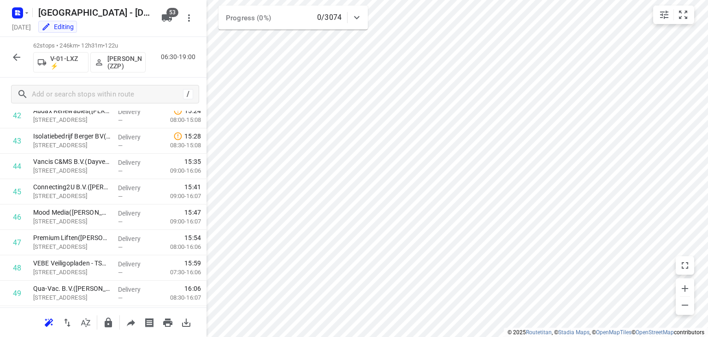
scroll to position [1447, 0]
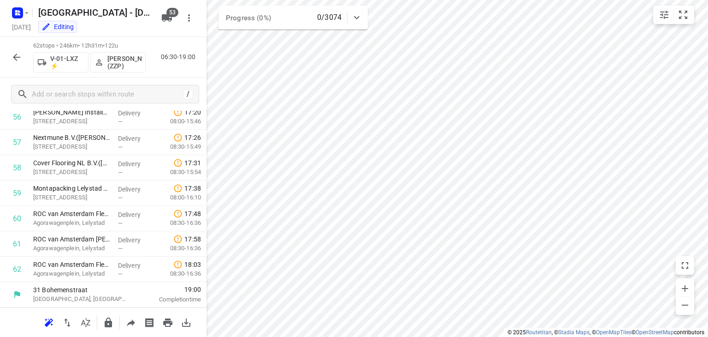
click at [17, 55] on icon "button" at bounding box center [16, 57] width 11 height 11
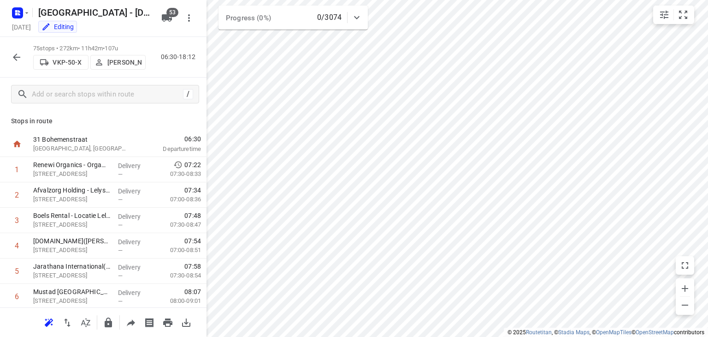
click at [146, 126] on div "Stops in route 31 Bohemenstraat [GEOGRAPHIC_DATA], [GEOGRAPHIC_DATA] 06:30 Depa…" at bounding box center [103, 209] width 207 height 196
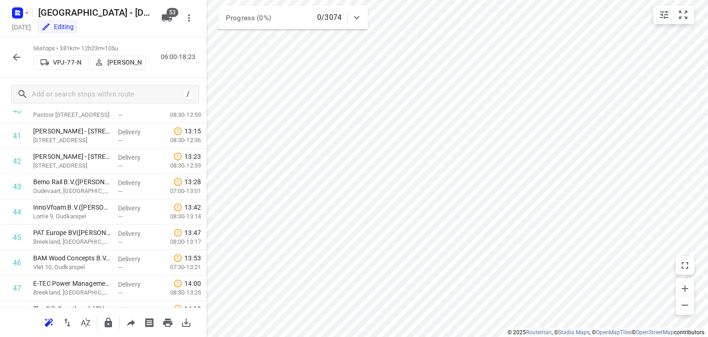
scroll to position [265, 0]
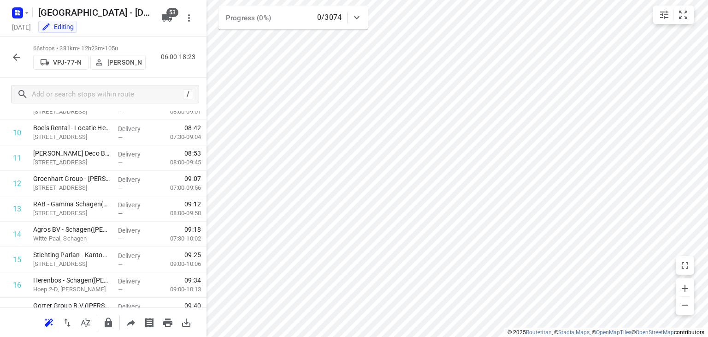
click at [22, 55] on button "button" at bounding box center [16, 57] width 18 height 18
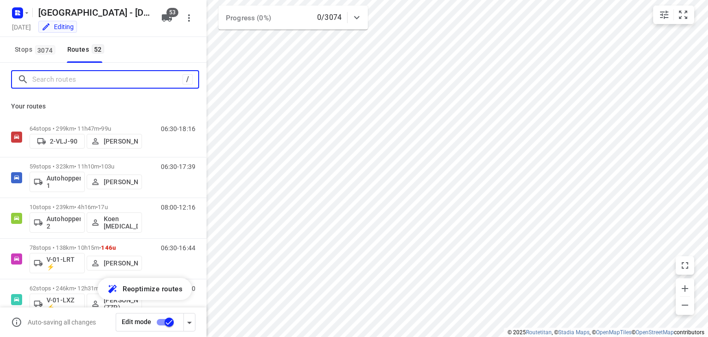
click at [94, 77] on input "Search routes" at bounding box center [107, 79] width 150 height 14
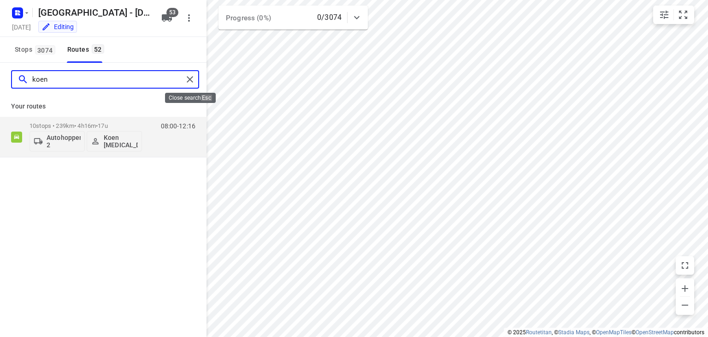
type input "koen"
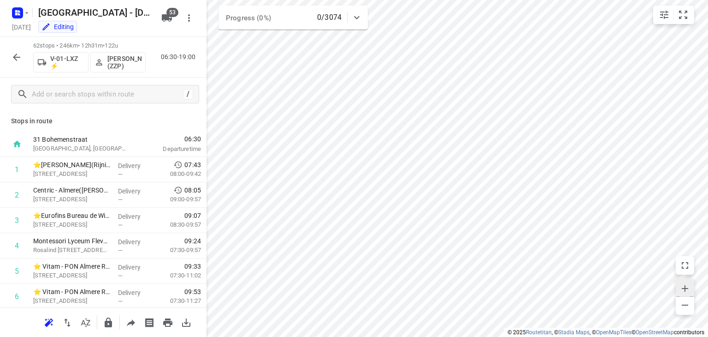
click at [688, 286] on icon "button" at bounding box center [685, 288] width 11 height 11
click at [15, 53] on icon "button" at bounding box center [16, 57] width 11 height 11
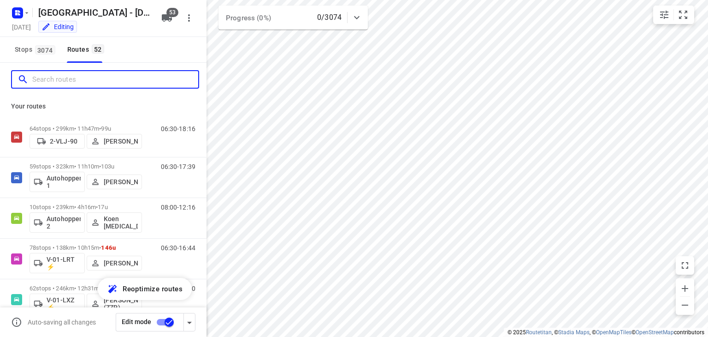
click at [54, 72] on input "Search routes" at bounding box center [115, 79] width 166 height 14
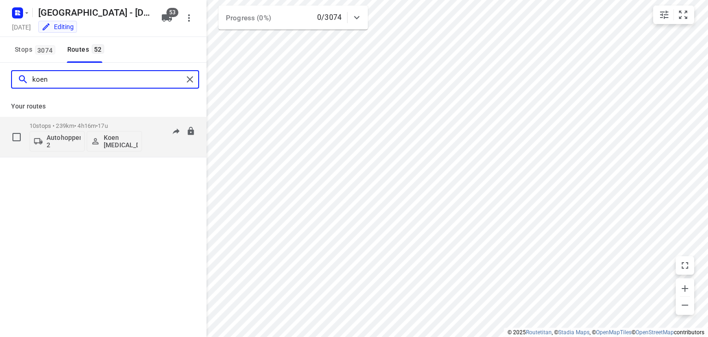
type input "koen"
click at [150, 143] on div "08:00-12:16" at bounding box center [172, 139] width 46 height 34
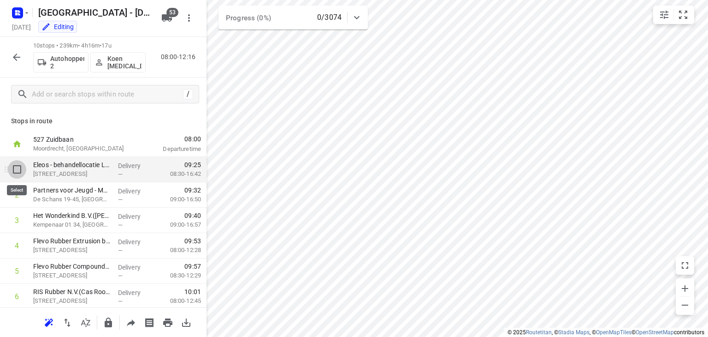
click at [22, 176] on input "checkbox" at bounding box center [17, 169] width 18 height 18
checkbox input "true"
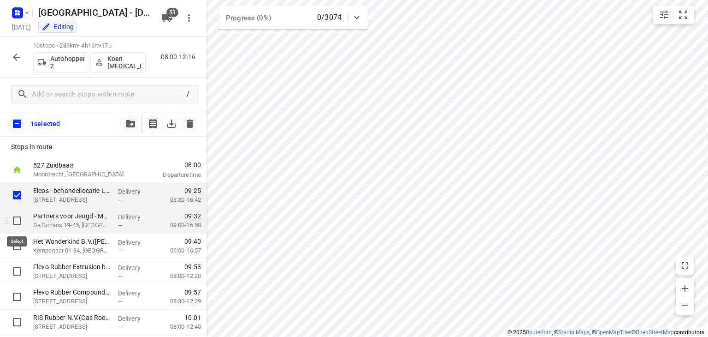
click at [12, 224] on input "checkbox" at bounding box center [17, 220] width 18 height 18
checkbox input "true"
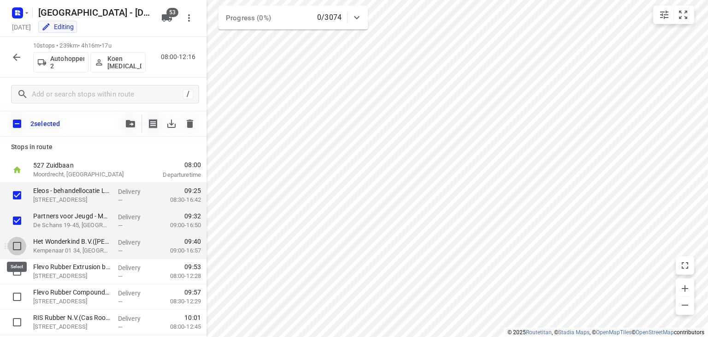
click at [15, 249] on input "checkbox" at bounding box center [17, 246] width 18 height 18
checkbox input "true"
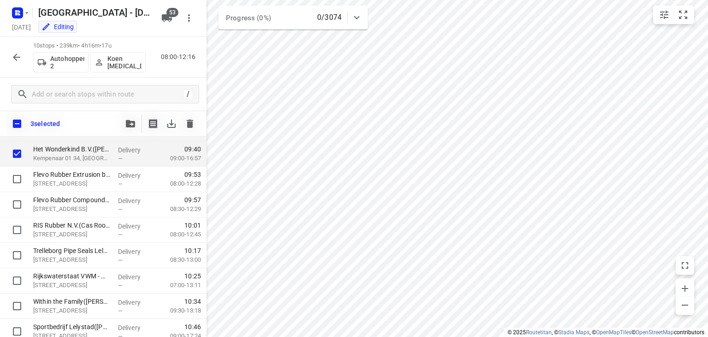
scroll to position [91, 0]
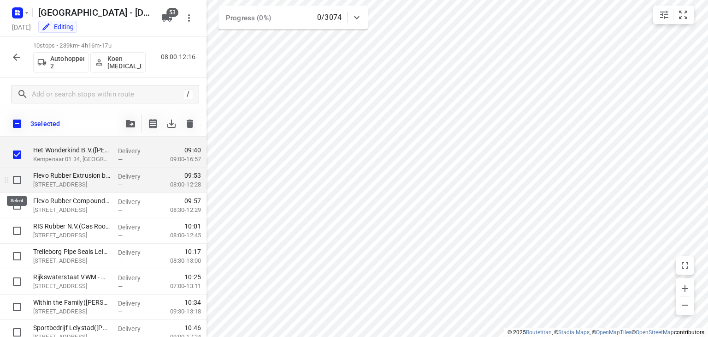
click at [18, 176] on input "checkbox" at bounding box center [17, 180] width 18 height 18
checkbox input "true"
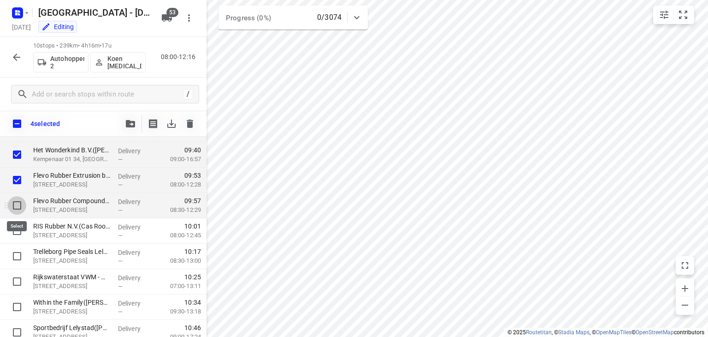
click at [18, 205] on input "checkbox" at bounding box center [17, 205] width 18 height 18
checkbox input "true"
click at [17, 56] on icon "button" at bounding box center [16, 56] width 7 height 7
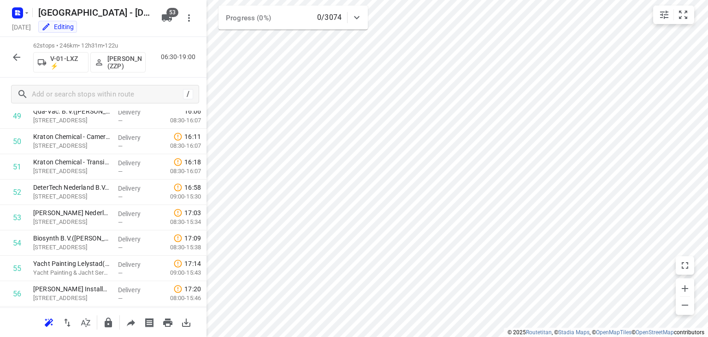
scroll to position [1294, 0]
click at [14, 57] on icon "button" at bounding box center [16, 56] width 7 height 7
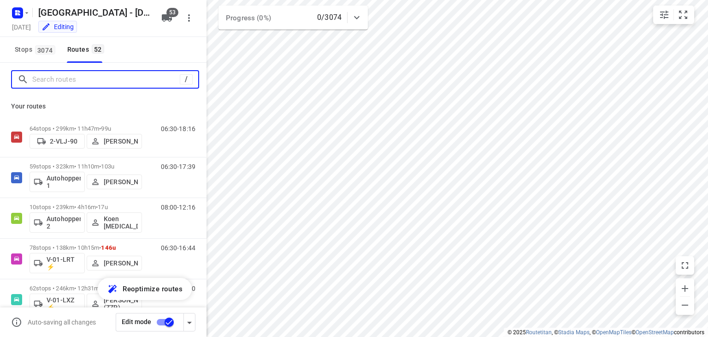
click at [55, 85] on input "Search routes" at bounding box center [106, 79] width 148 height 14
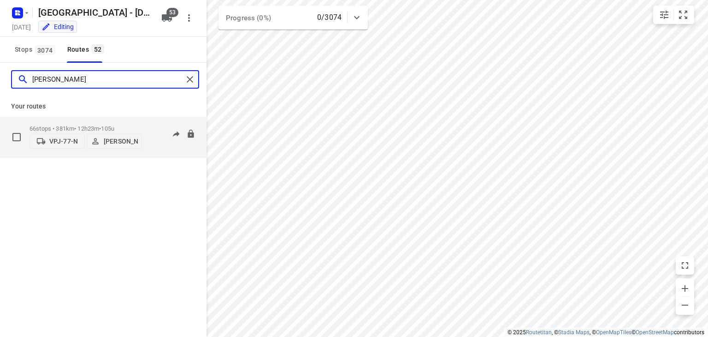
type input "[PERSON_NAME]"
click at [155, 142] on div "06:00-18:23" at bounding box center [172, 139] width 46 height 28
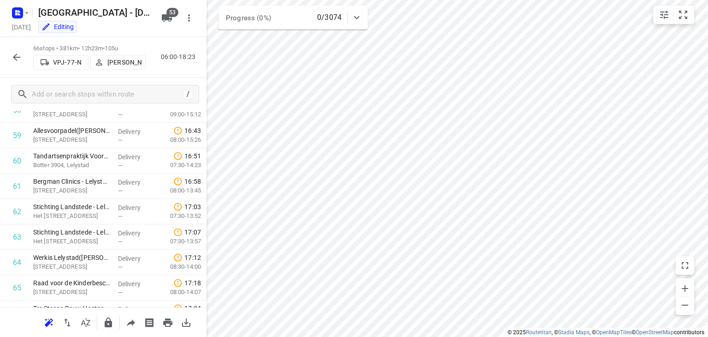
scroll to position [1549, 0]
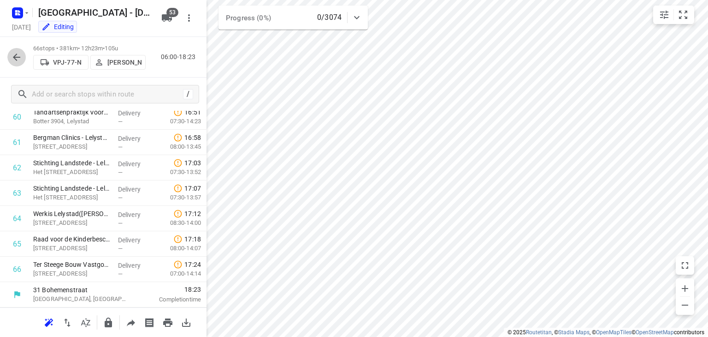
click at [18, 58] on icon "button" at bounding box center [16, 57] width 11 height 11
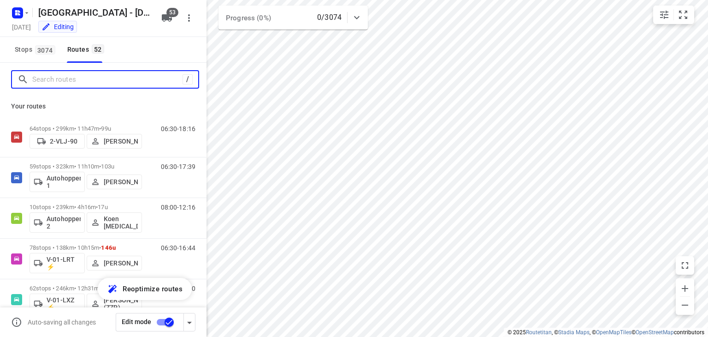
click at [102, 83] on input "Search routes" at bounding box center [107, 79] width 150 height 14
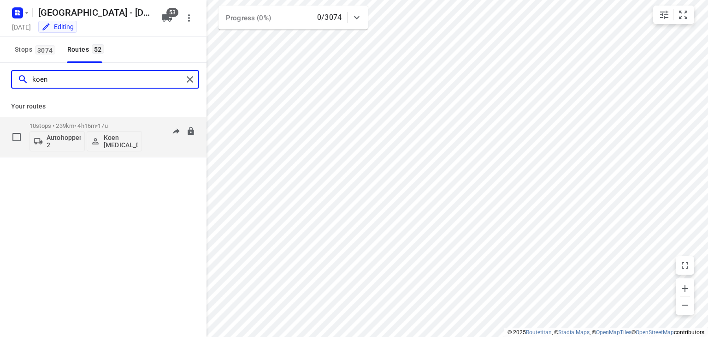
type input "koen"
click at [156, 142] on div "08:00-12:16" at bounding box center [172, 139] width 46 height 34
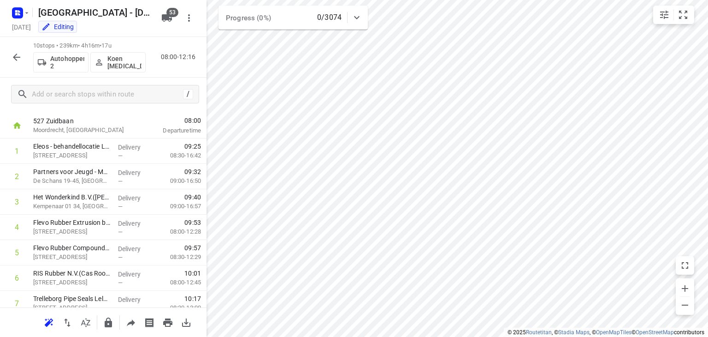
scroll to position [18, 0]
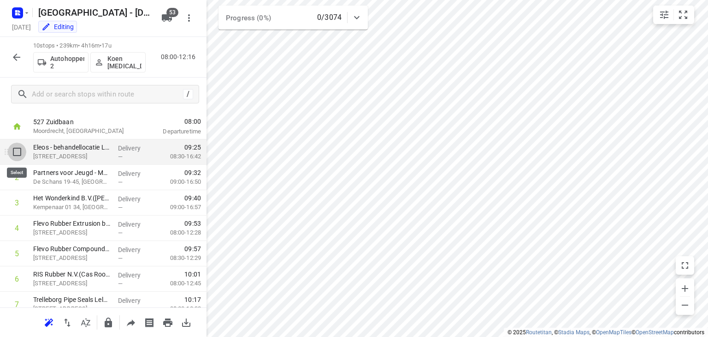
click at [19, 154] on input "checkbox" at bounding box center [17, 151] width 18 height 18
checkbox input "true"
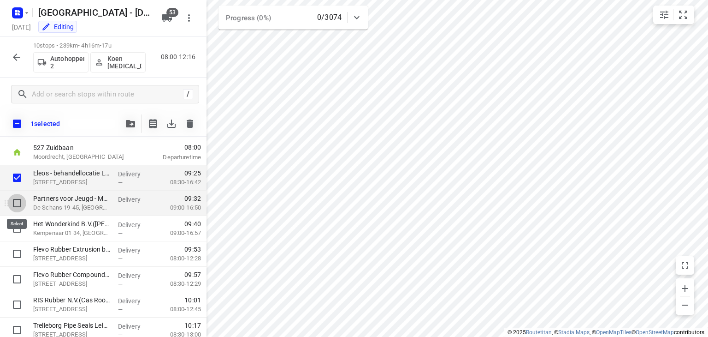
click at [20, 204] on input "checkbox" at bounding box center [17, 203] width 18 height 18
checkbox input "true"
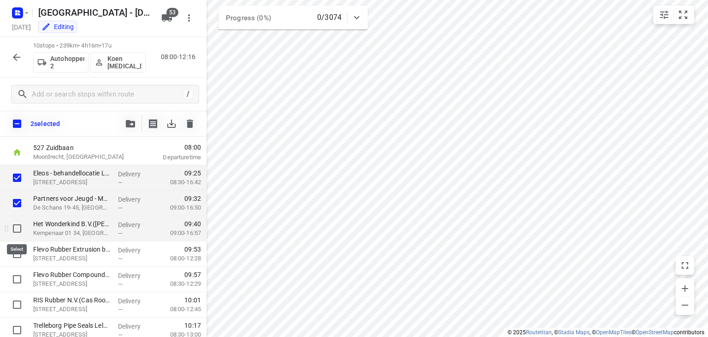
click at [24, 228] on input "checkbox" at bounding box center [17, 228] width 18 height 18
checkbox input "true"
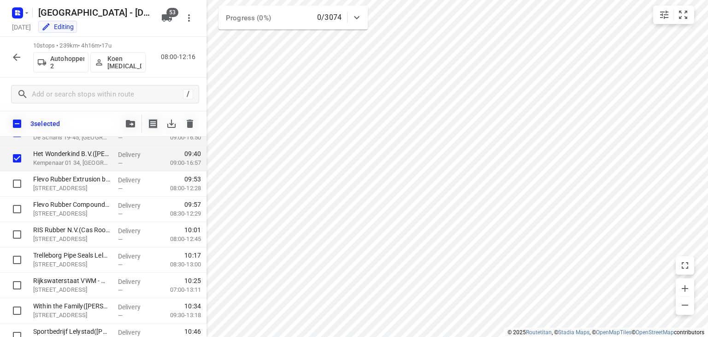
scroll to position [116, 0]
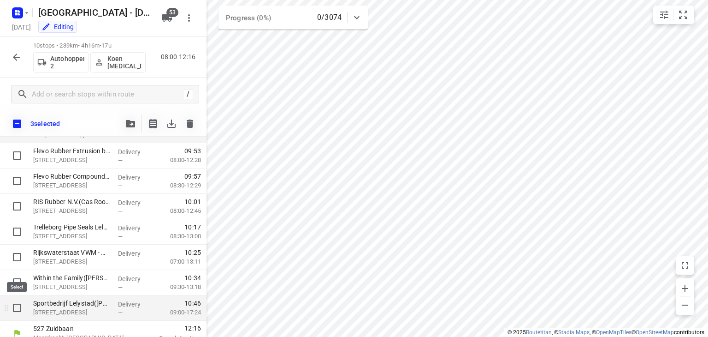
click at [18, 312] on input "checkbox" at bounding box center [17, 307] width 18 height 18
checkbox input "true"
click at [130, 119] on button "button" at bounding box center [130, 123] width 18 height 18
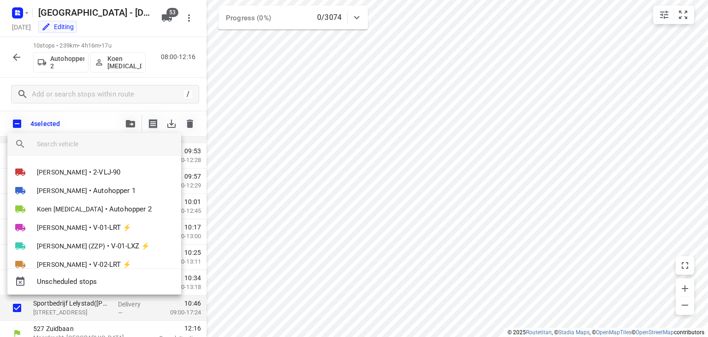
click at [107, 142] on input "search vehicle" at bounding box center [105, 144] width 137 height 14
click at [90, 116] on div at bounding box center [354, 168] width 708 height 337
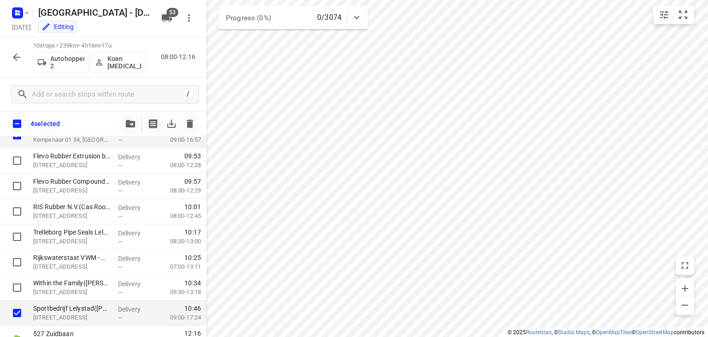
scroll to position [113, 0]
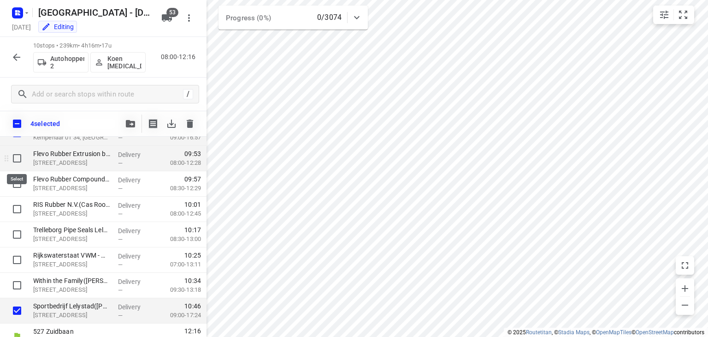
click at [17, 159] on input "checkbox" at bounding box center [17, 158] width 18 height 18
checkbox input "true"
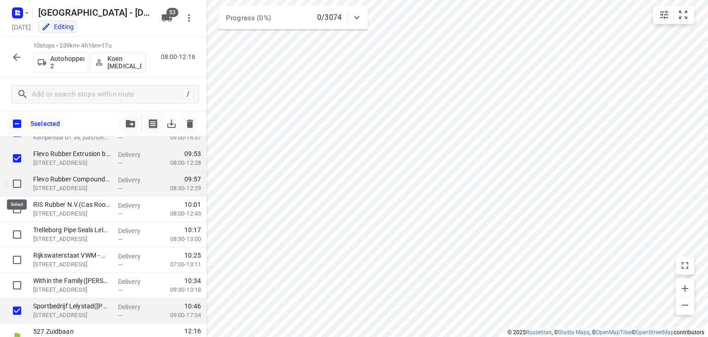
click at [18, 184] on input "checkbox" at bounding box center [17, 183] width 18 height 18
checkbox input "true"
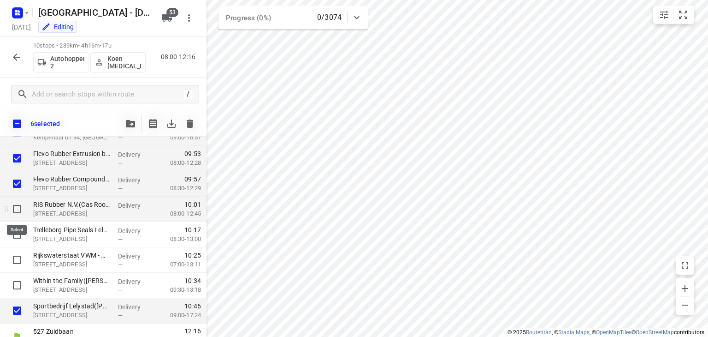
click at [19, 211] on input "checkbox" at bounding box center [17, 209] width 18 height 18
checkbox input "true"
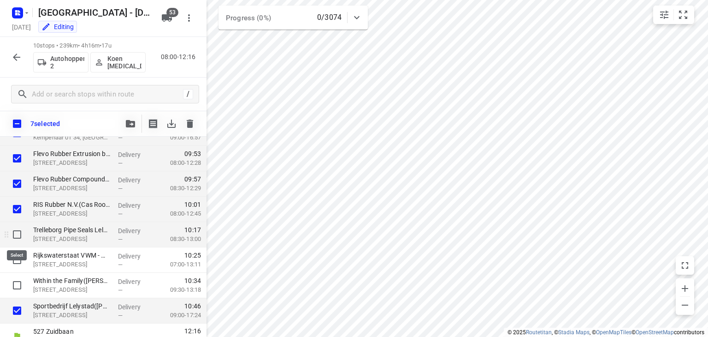
click at [19, 235] on input "checkbox" at bounding box center [17, 234] width 18 height 18
checkbox input "true"
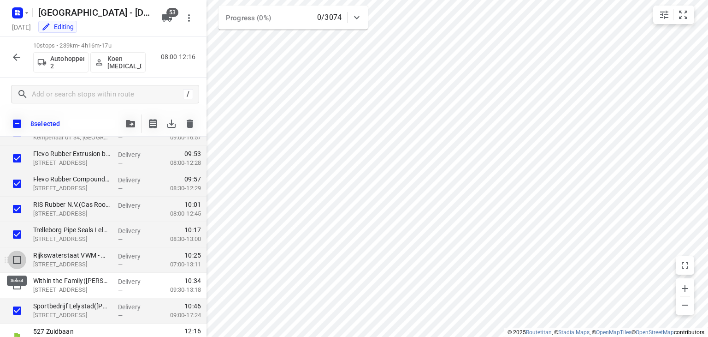
click at [17, 262] on input "checkbox" at bounding box center [17, 259] width 18 height 18
checkbox input "true"
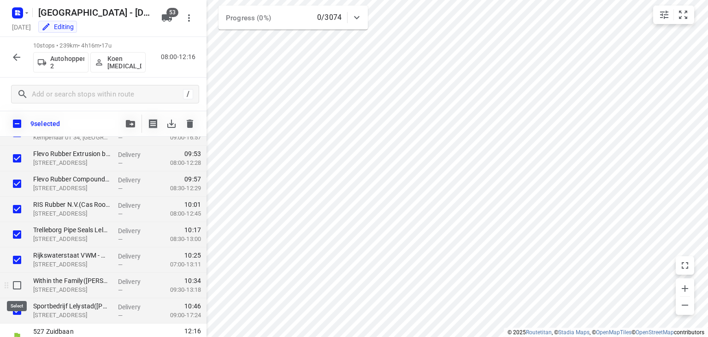
click at [22, 290] on input "checkbox" at bounding box center [17, 285] width 18 height 18
checkbox input "true"
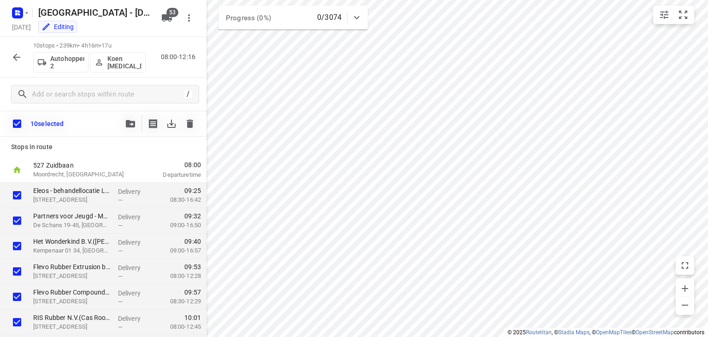
scroll to position [4, 0]
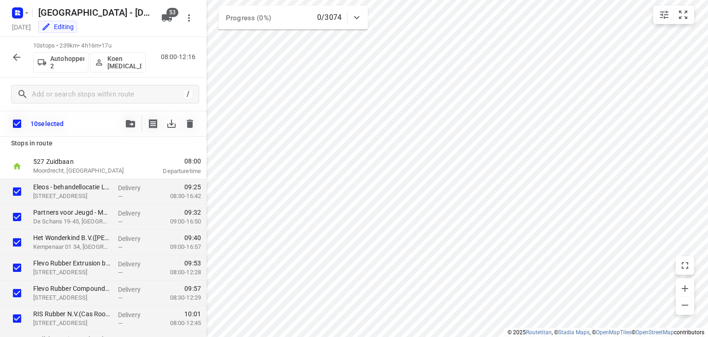
click at [128, 123] on icon "button" at bounding box center [130, 123] width 9 height 7
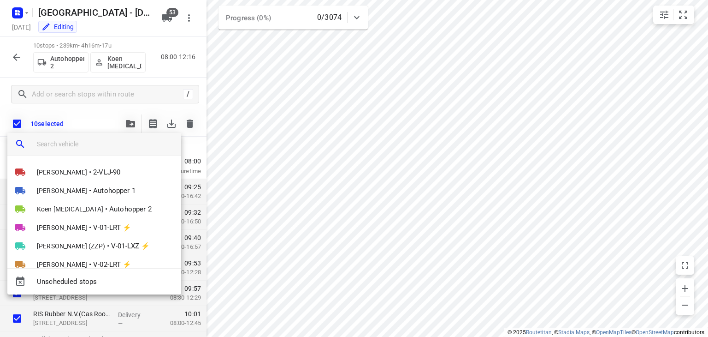
click at [134, 142] on input "search vehicle" at bounding box center [105, 144] width 137 height 14
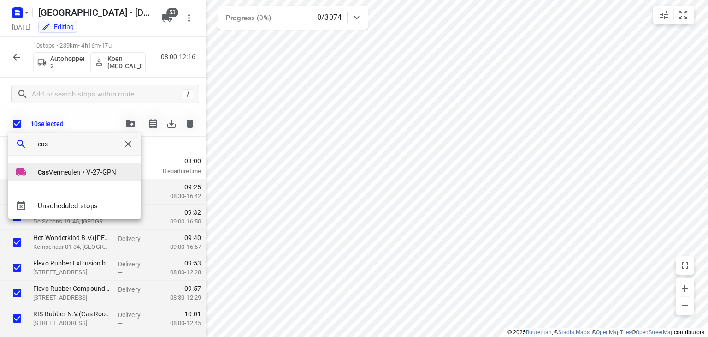
type input "cas"
click at [107, 174] on span "V-27-GPN" at bounding box center [101, 172] width 30 height 11
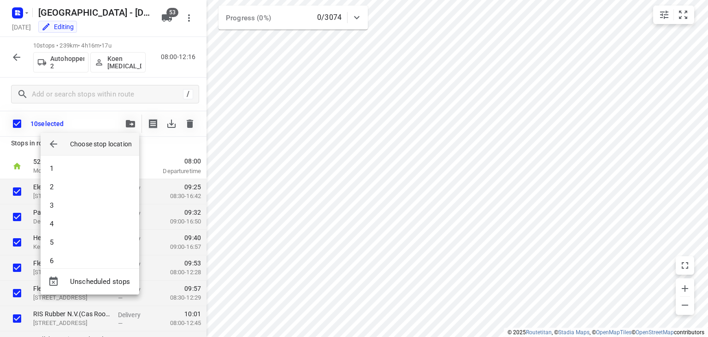
scroll to position [894, 0]
click at [93, 251] on li "54" at bounding box center [90, 252] width 99 height 18
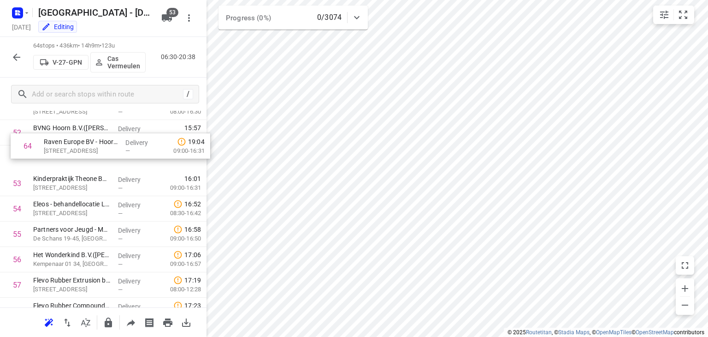
scroll to position [1326, 0]
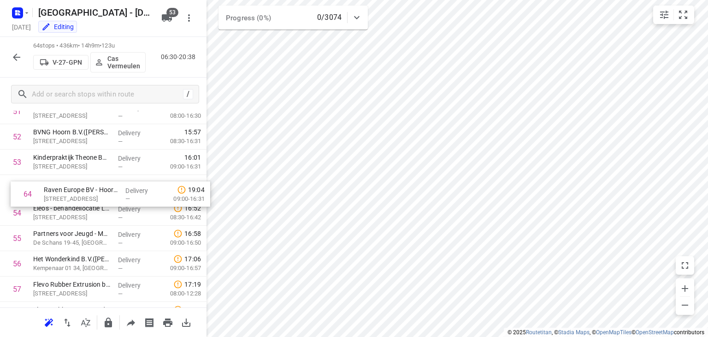
drag, startPoint x: 89, startPoint y: 265, endPoint x: 100, endPoint y: 174, distance: 91.4
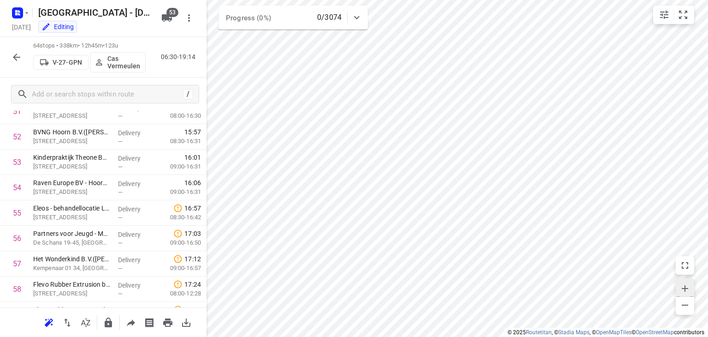
click at [688, 284] on icon "button" at bounding box center [685, 288] width 11 height 11
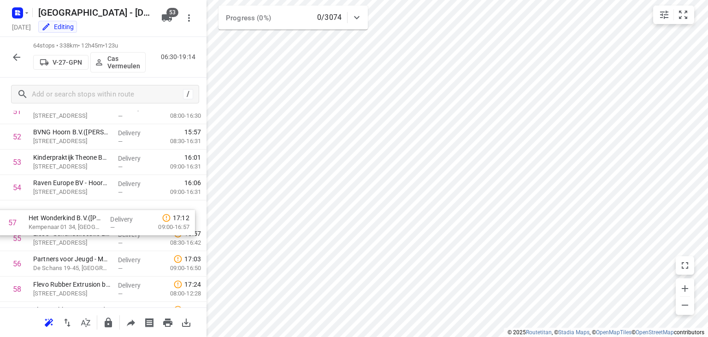
drag, startPoint x: 90, startPoint y: 259, endPoint x: 80, endPoint y: 200, distance: 59.8
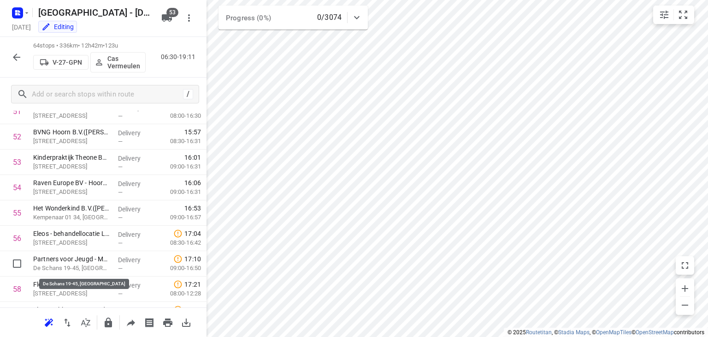
scroll to position [1327, 0]
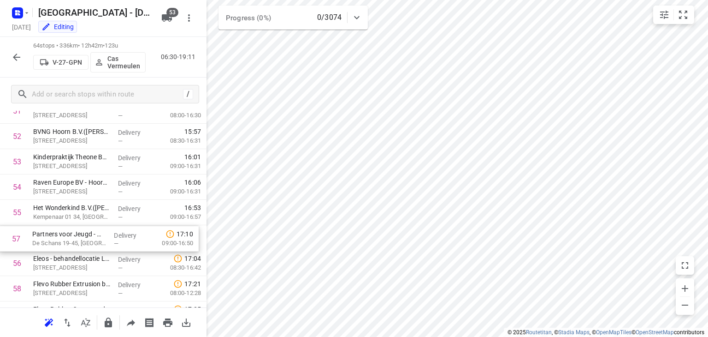
drag, startPoint x: 46, startPoint y: 269, endPoint x: 44, endPoint y: 234, distance: 35.1
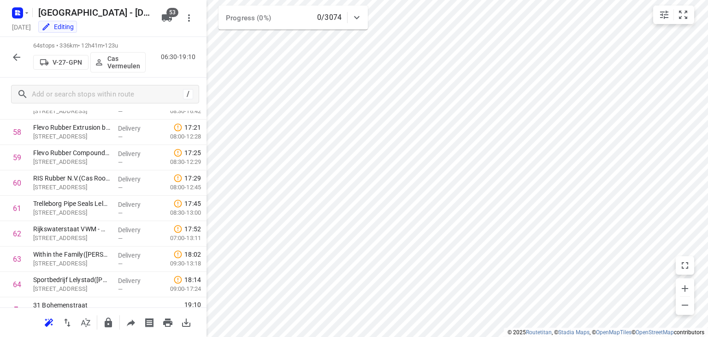
scroll to position [1498, 0]
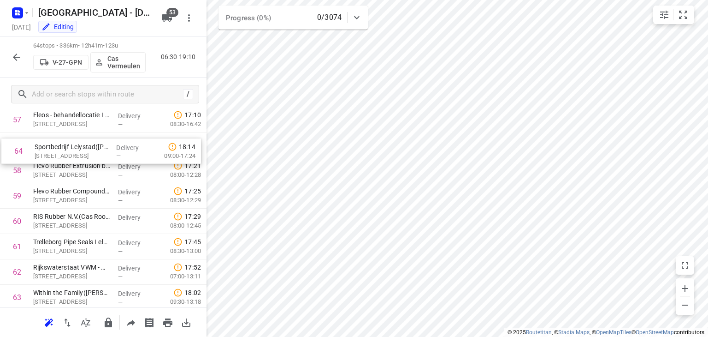
drag, startPoint x: 100, startPoint y: 269, endPoint x: 97, endPoint y: 142, distance: 127.7
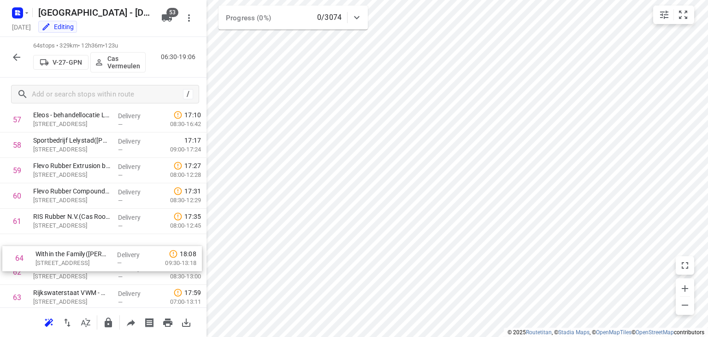
scroll to position [1470, 0]
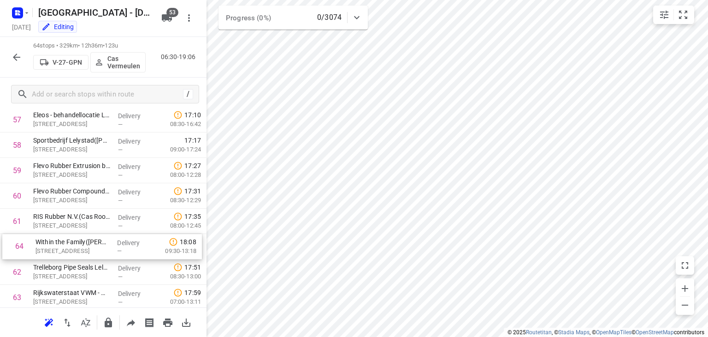
drag, startPoint x: 77, startPoint y: 294, endPoint x: 80, endPoint y: 237, distance: 57.2
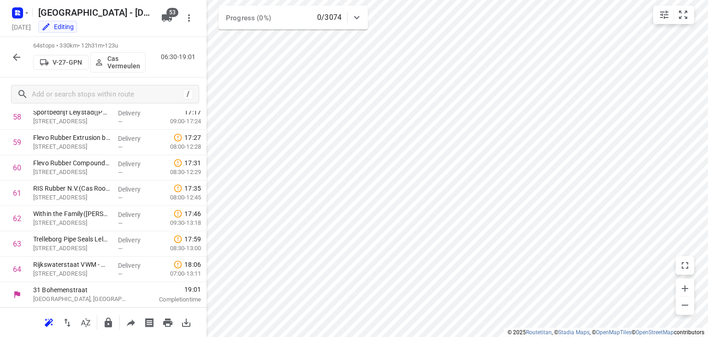
click at [17, 54] on icon "button" at bounding box center [16, 56] width 7 height 7
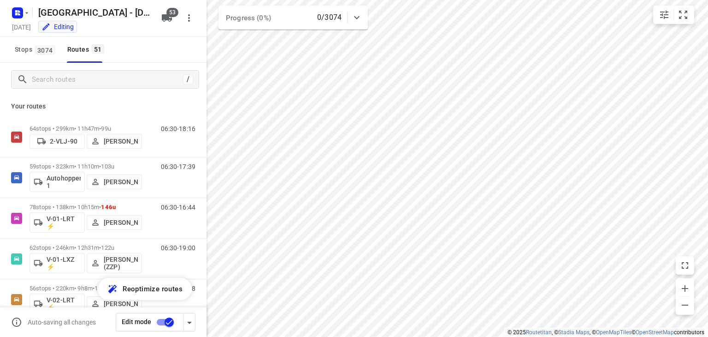
click at [156, 54] on div "Stops 3074 Routes 51" at bounding box center [103, 50] width 207 height 26
click at [97, 79] on input "Search routes" at bounding box center [106, 79] width 148 height 14
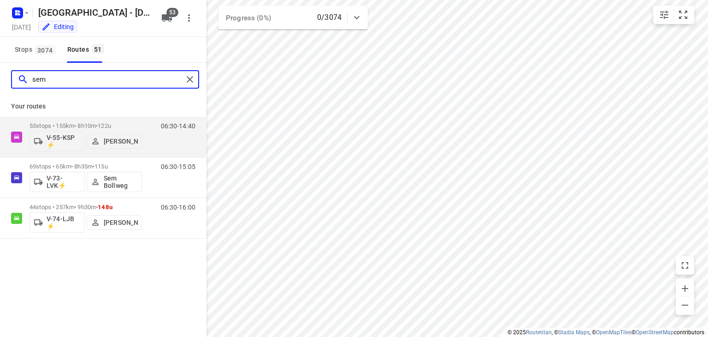
type input "sem"
click at [166, 59] on div "Stops 3074 Routes 51" at bounding box center [103, 50] width 207 height 26
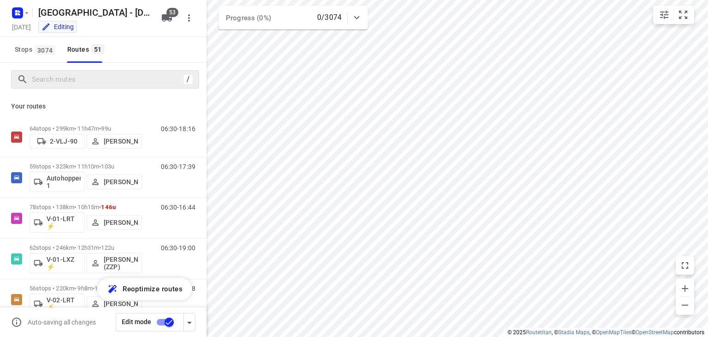
click at [166, 56] on div "Stops 3074 Routes 51" at bounding box center [103, 50] width 207 height 26
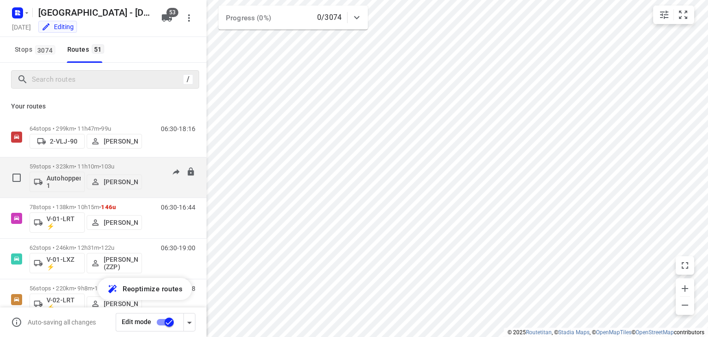
click at [165, 191] on div "06:30-17:39" at bounding box center [172, 180] width 46 height 34
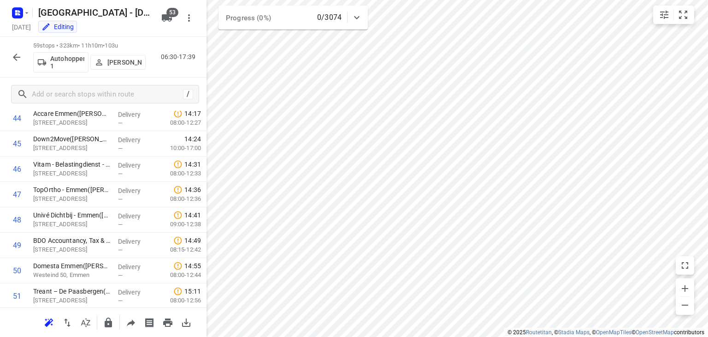
scroll to position [1371, 0]
click at [15, 57] on icon "button" at bounding box center [16, 56] width 7 height 7
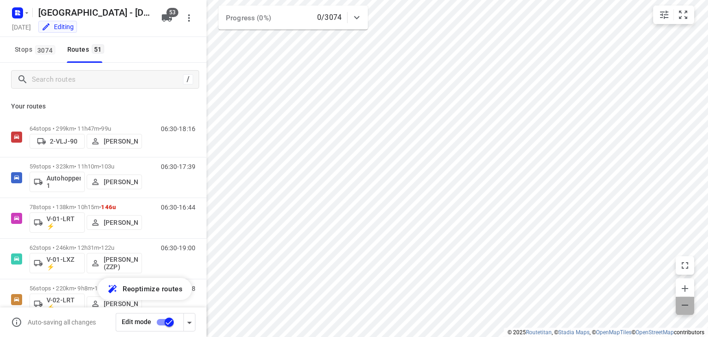
click at [688, 304] on icon "button" at bounding box center [685, 304] width 6 height 1
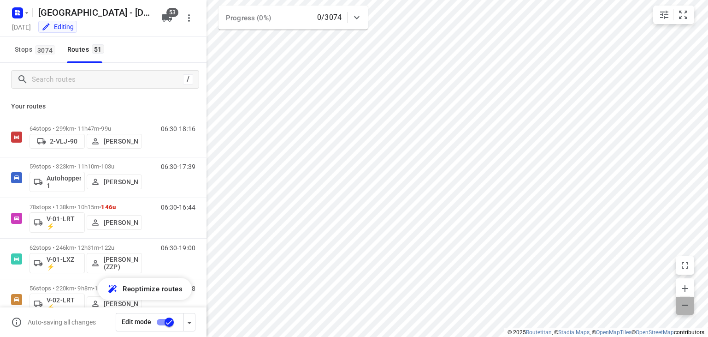
click at [688, 304] on icon "button" at bounding box center [685, 304] width 6 height 1
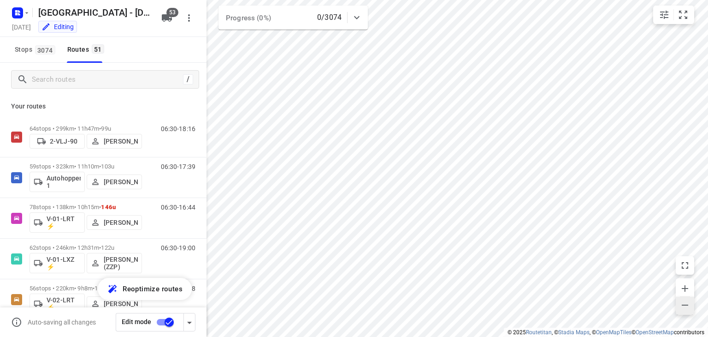
click at [688, 304] on icon "button" at bounding box center [685, 304] width 6 height 1
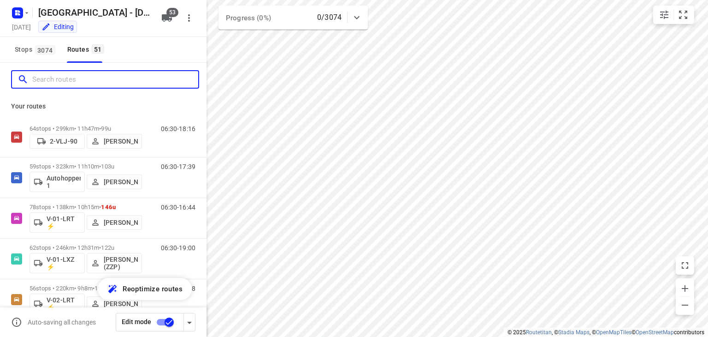
click at [59, 85] on input "Search routes" at bounding box center [115, 79] width 166 height 14
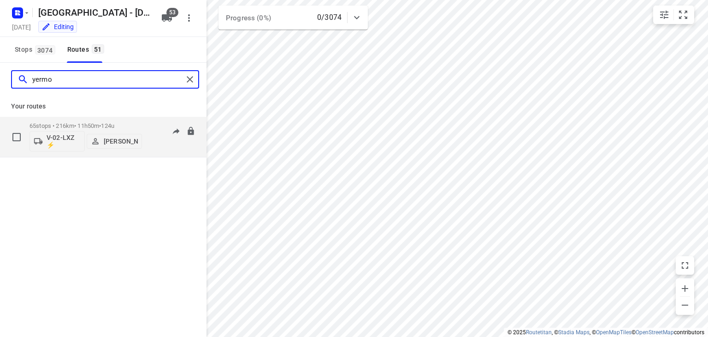
type input "yermo"
click at [176, 152] on div "06:30-18:20" at bounding box center [172, 139] width 46 height 34
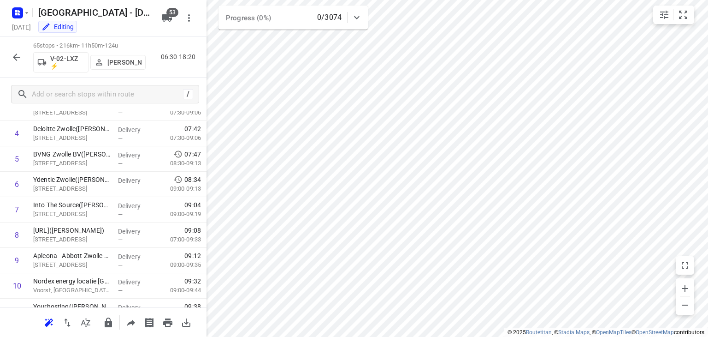
scroll to position [0, 0]
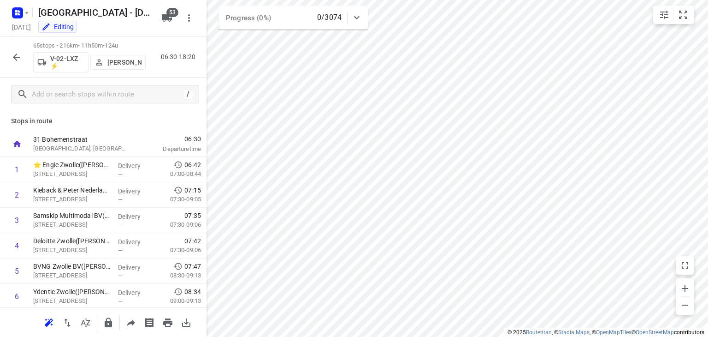
click at [17, 55] on icon "button" at bounding box center [16, 57] width 11 height 11
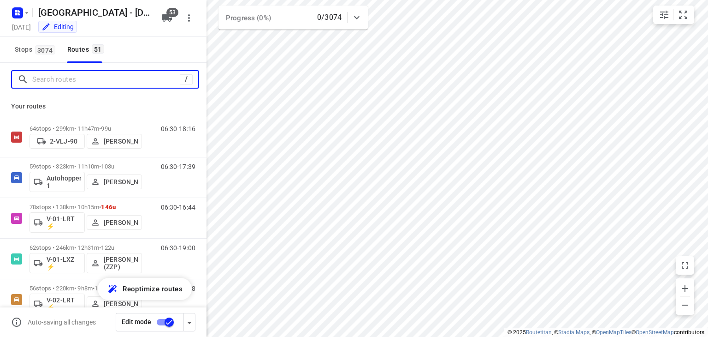
click at [71, 80] on input "Search routes" at bounding box center [106, 79] width 148 height 14
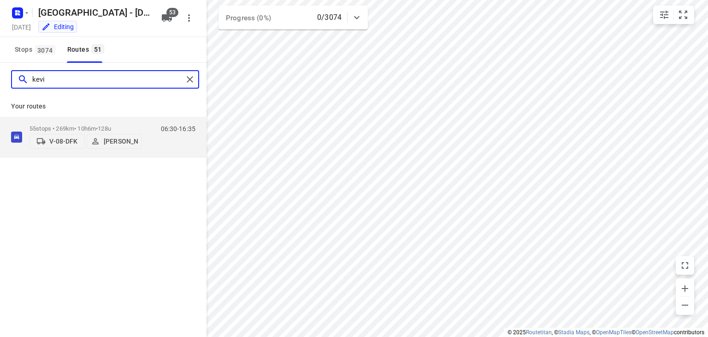
type input "[PERSON_NAME]"
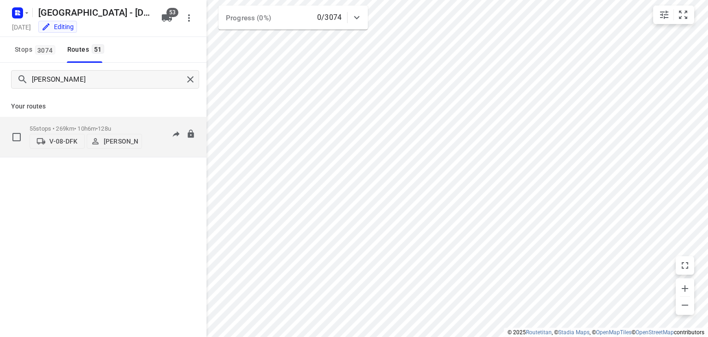
click at [153, 145] on div "06:30-16:35" at bounding box center [172, 139] width 46 height 28
